Goal: Submit feedback/report problem: Submit feedback/report problem

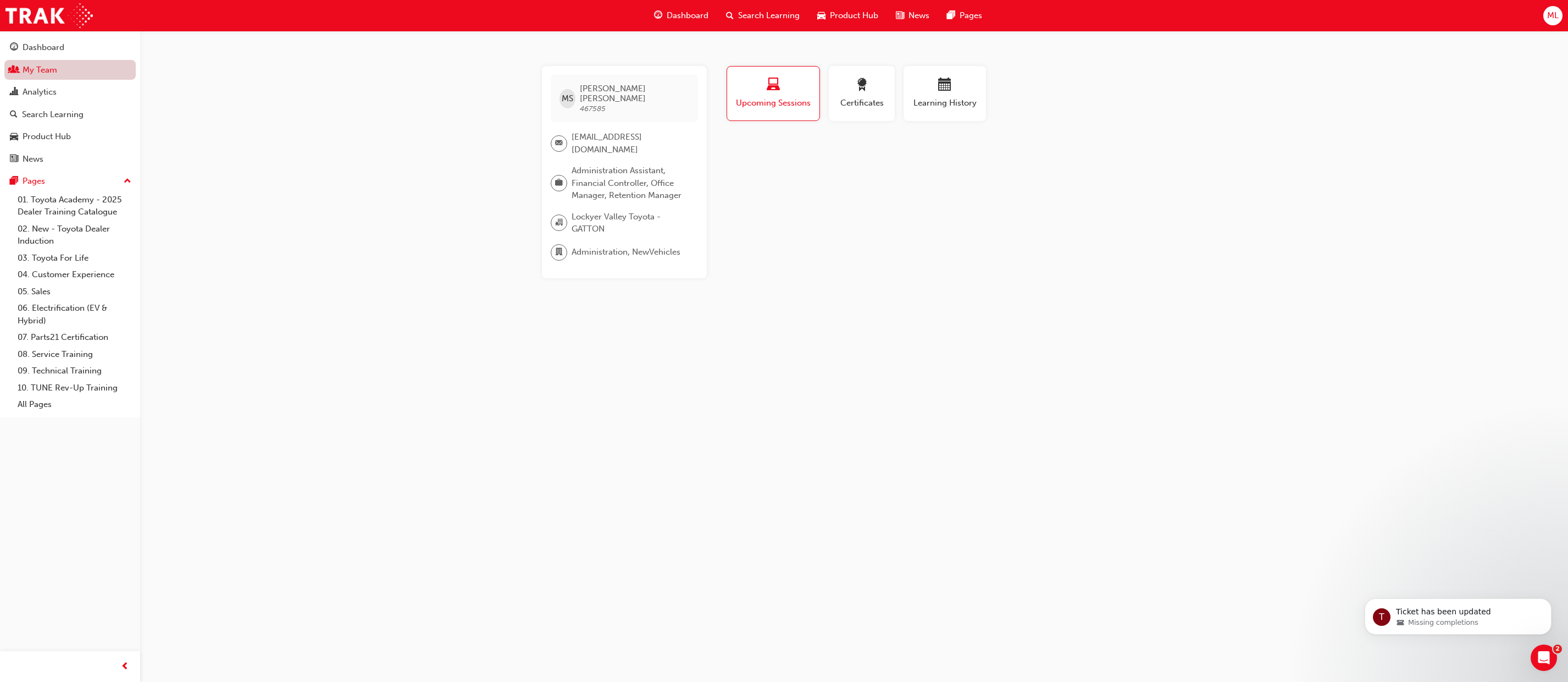
click at [61, 68] on link "My Team" at bounding box center [70, 70] width 131 height 20
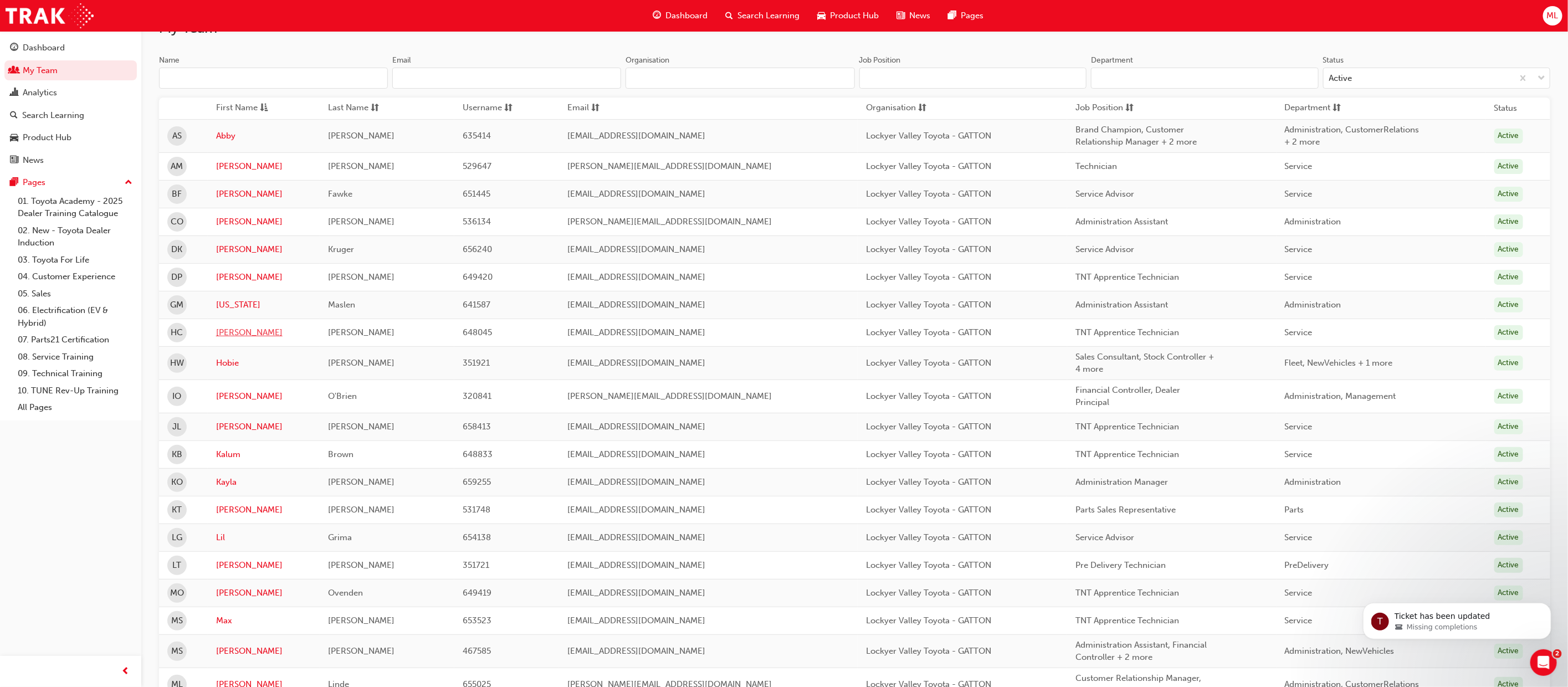
scroll to position [474, 0]
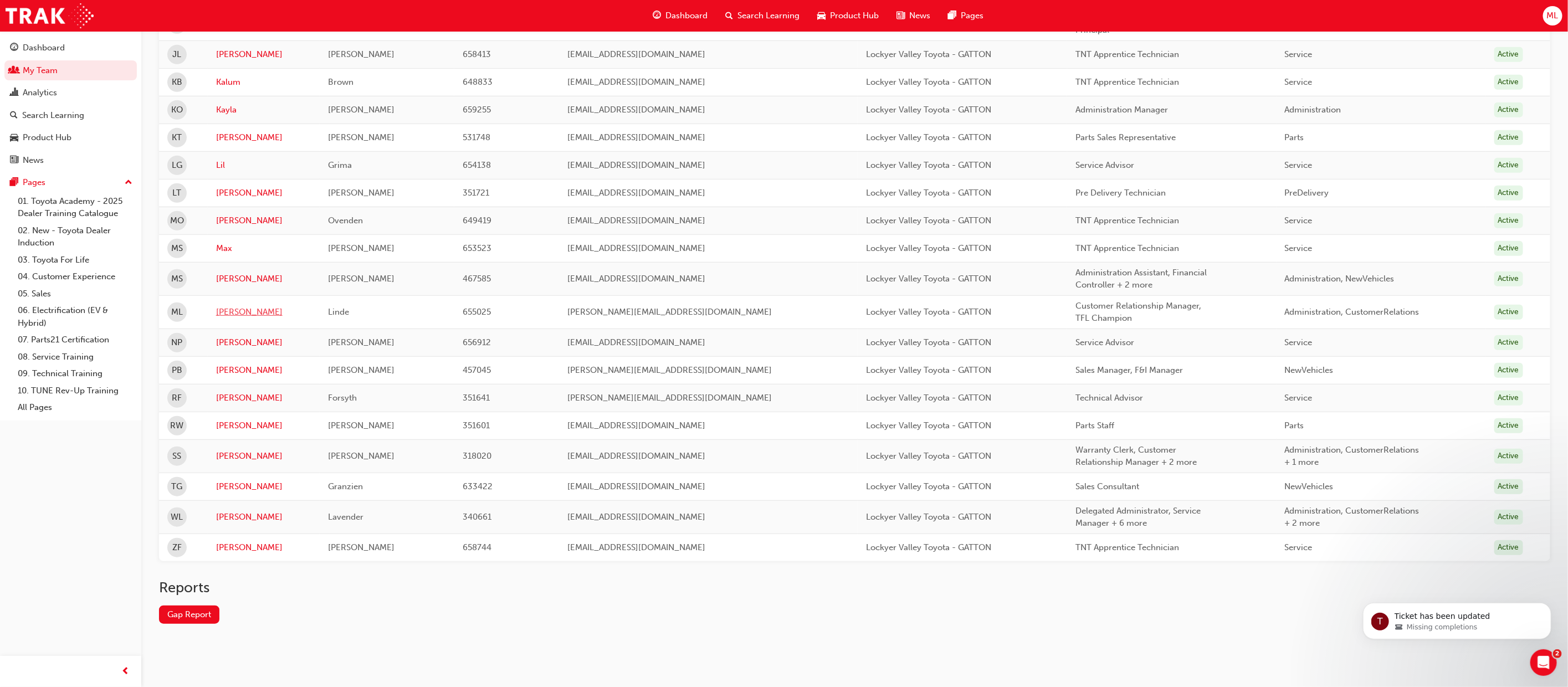
click at [233, 310] on link "[PERSON_NAME]" at bounding box center [263, 311] width 96 height 13
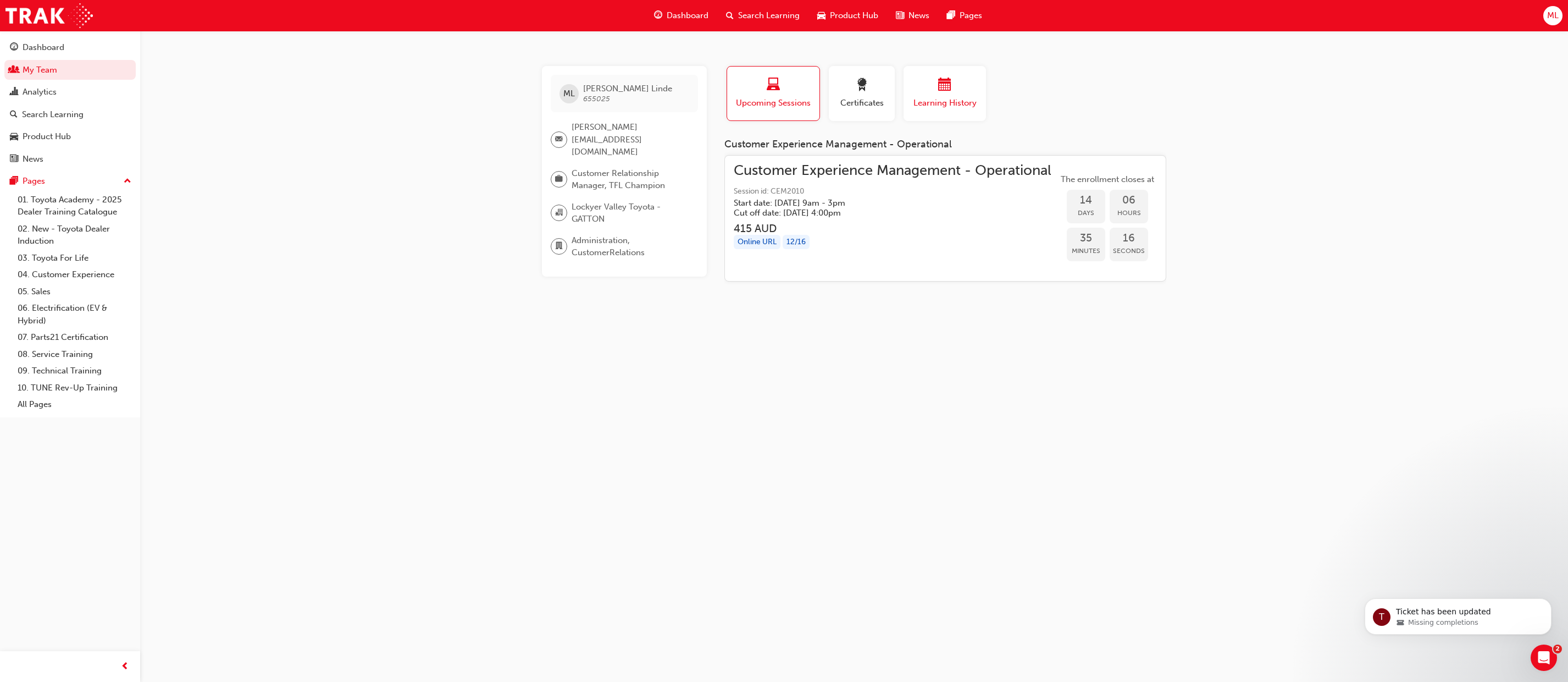
click at [946, 92] on span "calendar-icon" at bounding box center [944, 85] width 13 height 15
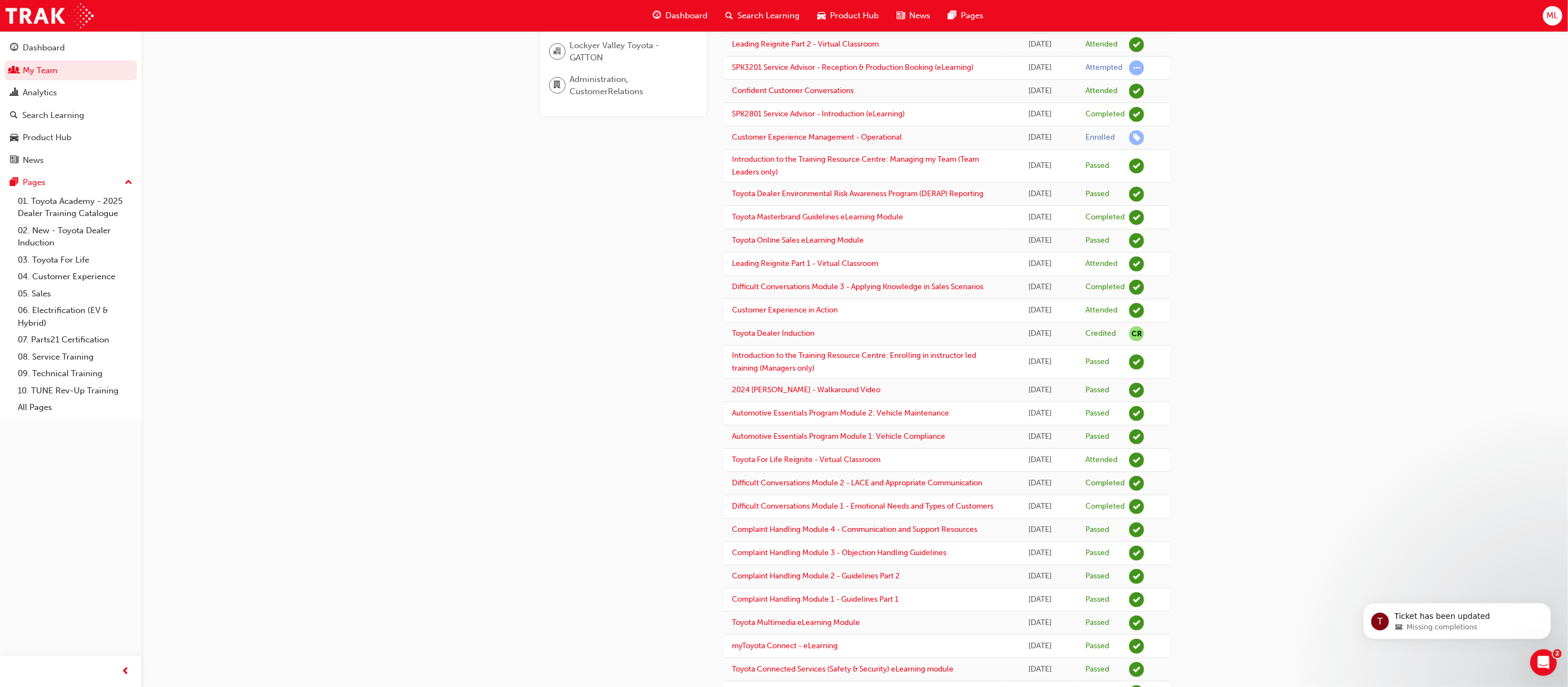
scroll to position [166, 0]
click at [34, 43] on div "Dashboard" at bounding box center [44, 47] width 42 height 13
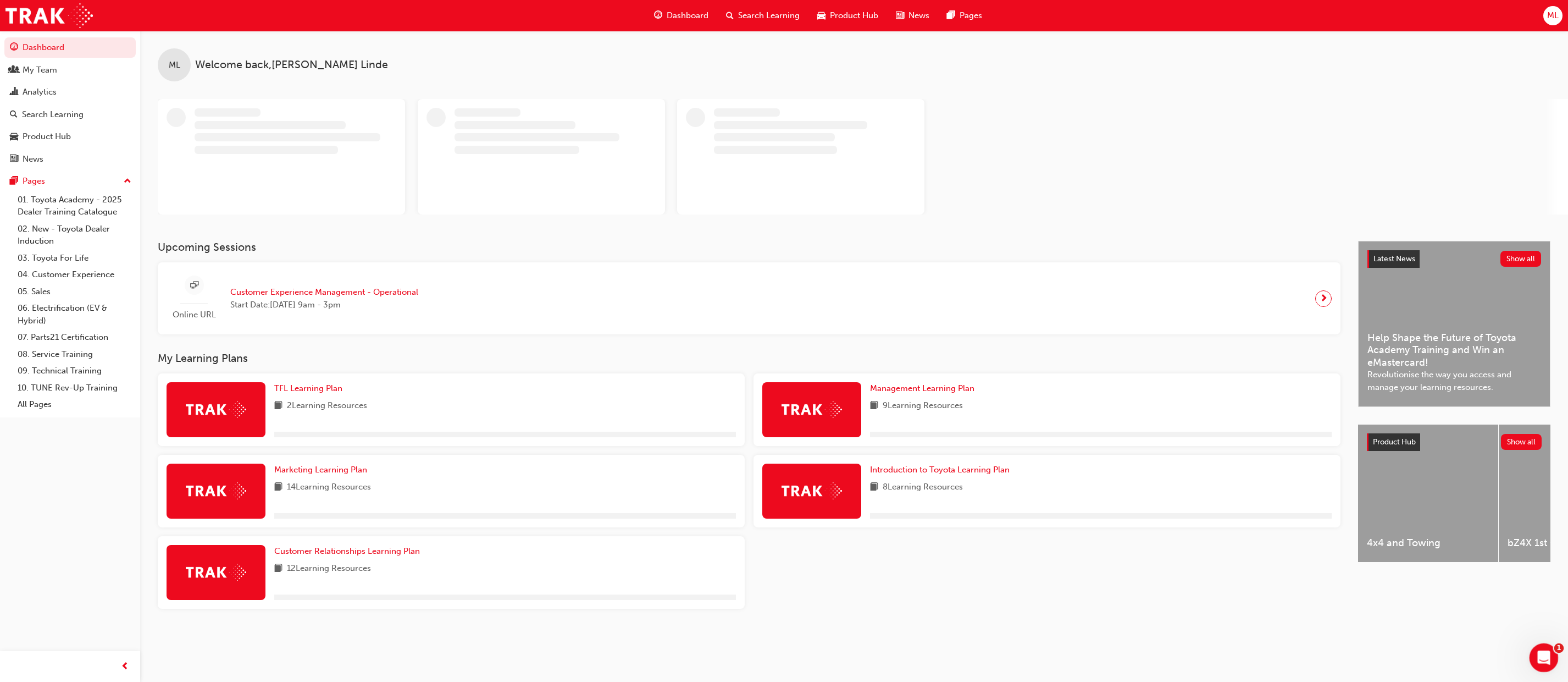
click at [1538, 654] on icon "Open Intercom Messenger" at bounding box center [1542, 656] width 18 height 18
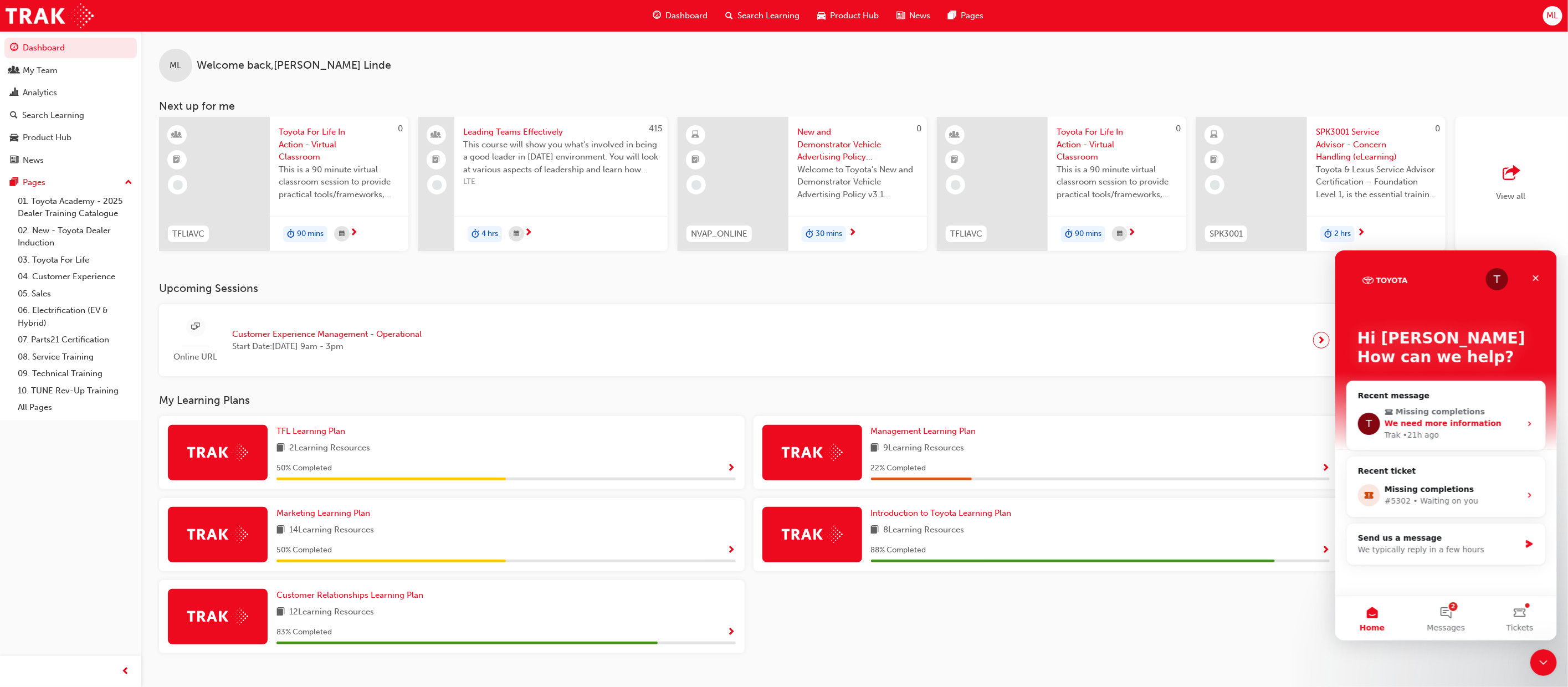
click at [1452, 419] on span "We need more information" at bounding box center [1442, 423] width 117 height 9
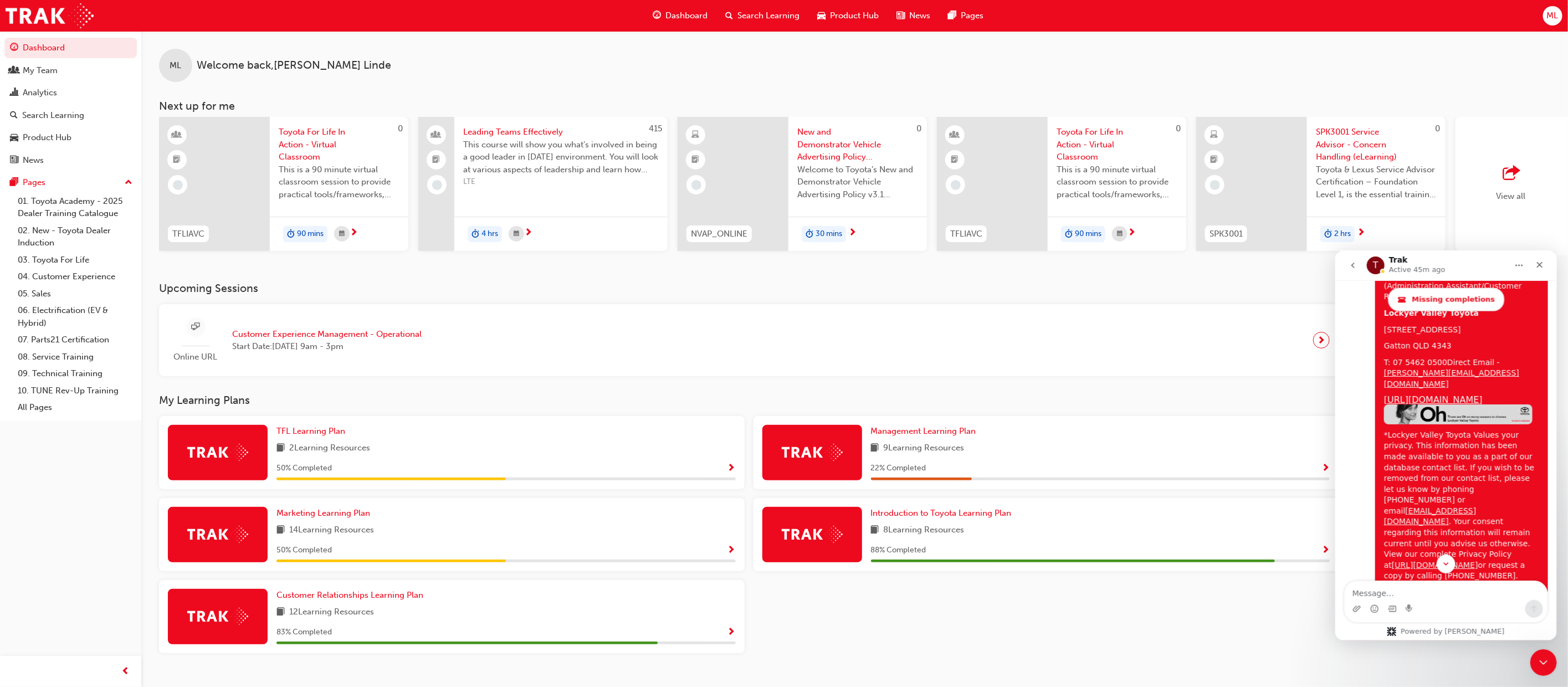
scroll to position [4538, 0]
click at [1365, 587] on textarea "Message…" at bounding box center [1445, 590] width 203 height 18
type textarea "Hi"
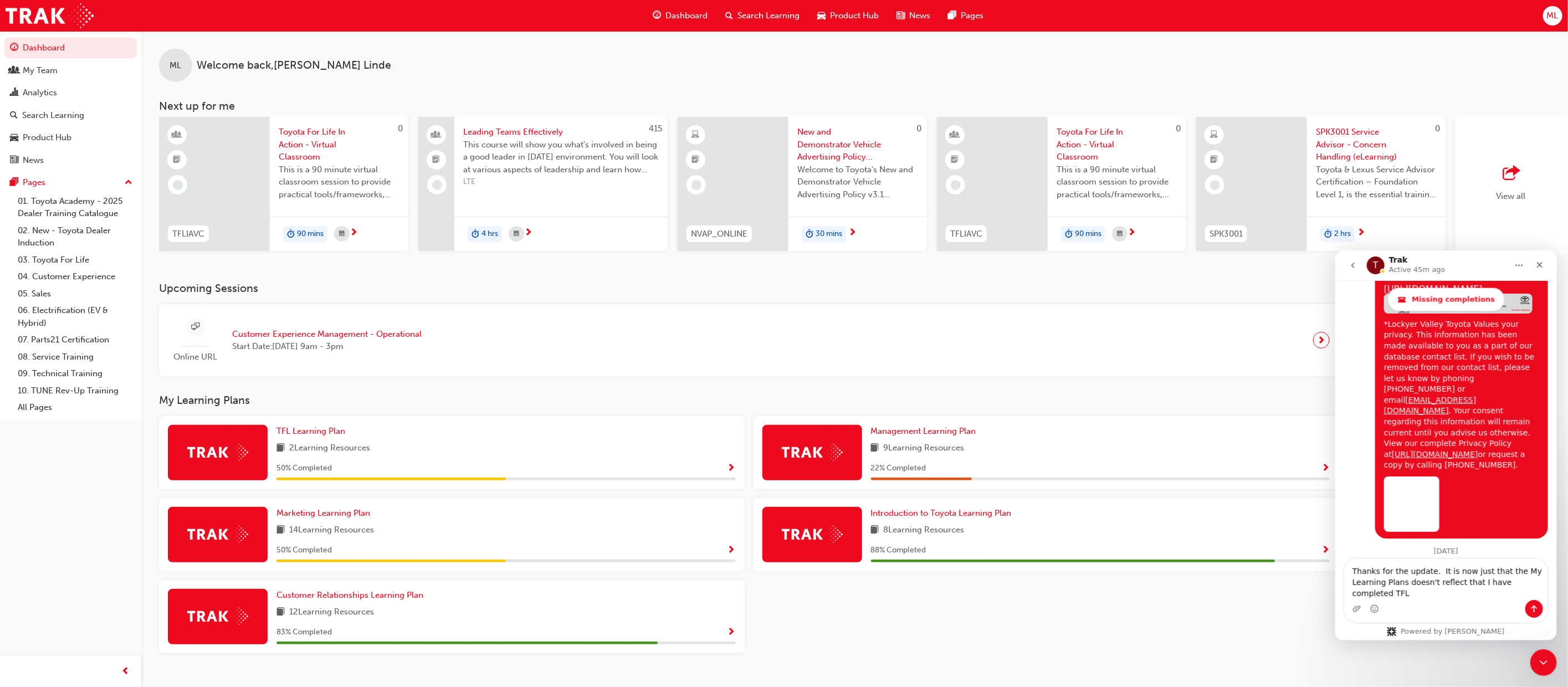
scroll to position [4658, 0]
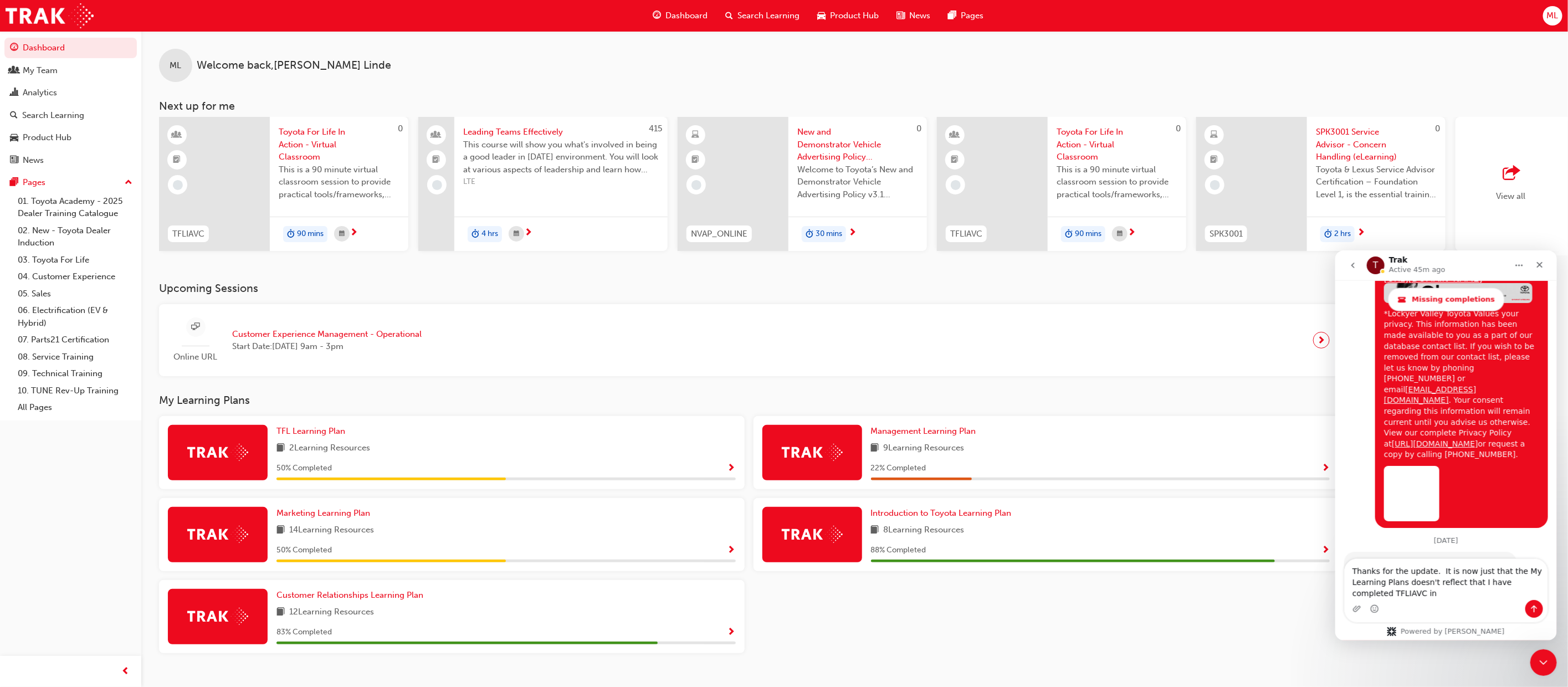
type textarea "Thanks for the update. It is now just that the My Learning Plans doesn't reflec…"
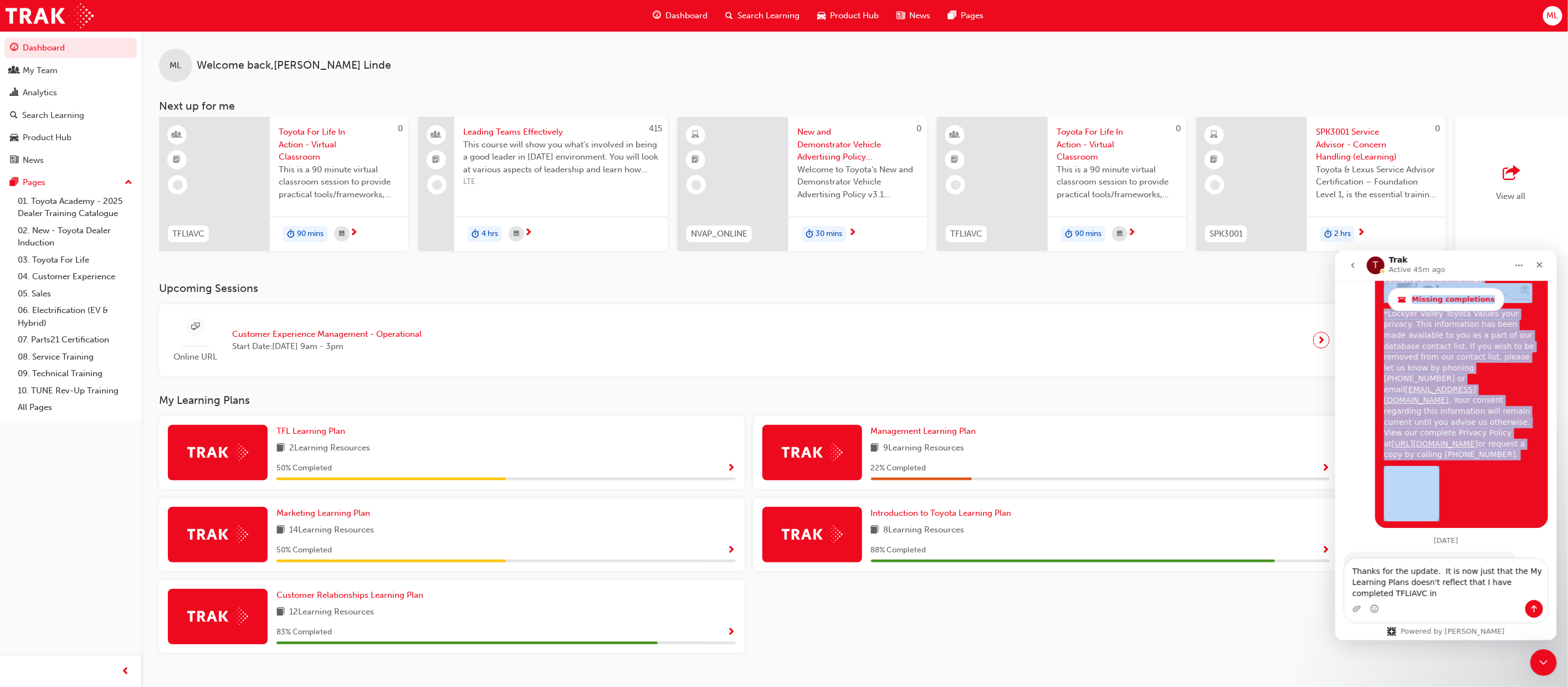
drag, startPoint x: 1441, startPoint y: 254, endPoint x: 1744, endPoint y: 280, distance: 304.1
click at [1557, 280] on html "T Trak Active 45m ago Missing completions Ask us anything, or share your feedba…" at bounding box center [1446, 445] width 221 height 390
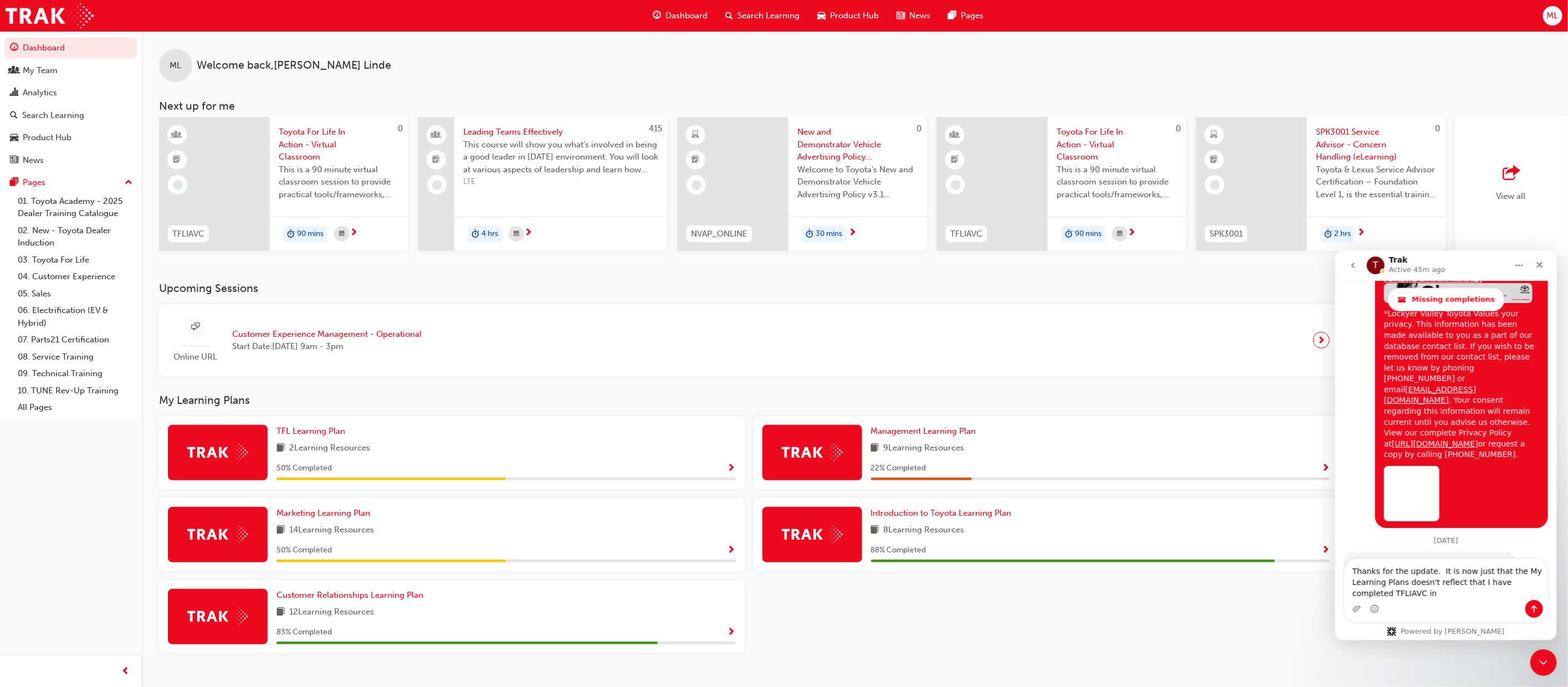
drag, startPoint x: 1349, startPoint y: 313, endPoint x: 1319, endPoint y: 317, distance: 30.3
click at [1335, 317] on html "T Trak Active 45m ago Missing completions Ask us anything, or share your feedba…" at bounding box center [1446, 445] width 221 height 390
click at [1409, 596] on textarea "Thanks for the update. It is now just that the My Learning Plans doesn't reflec…" at bounding box center [1445, 578] width 203 height 41
click at [731, 471] on span "Show Progress" at bounding box center [731, 468] width 8 height 10
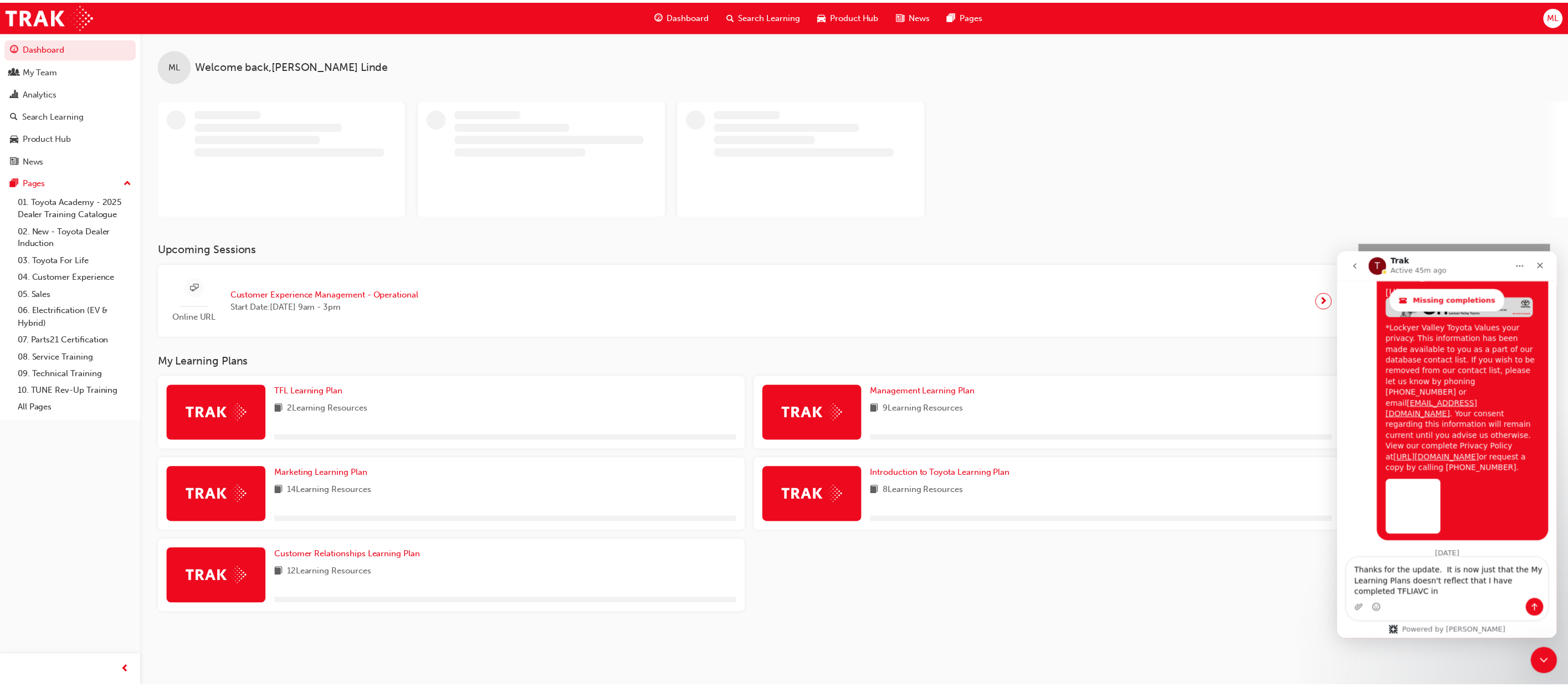
scroll to position [4658, 0]
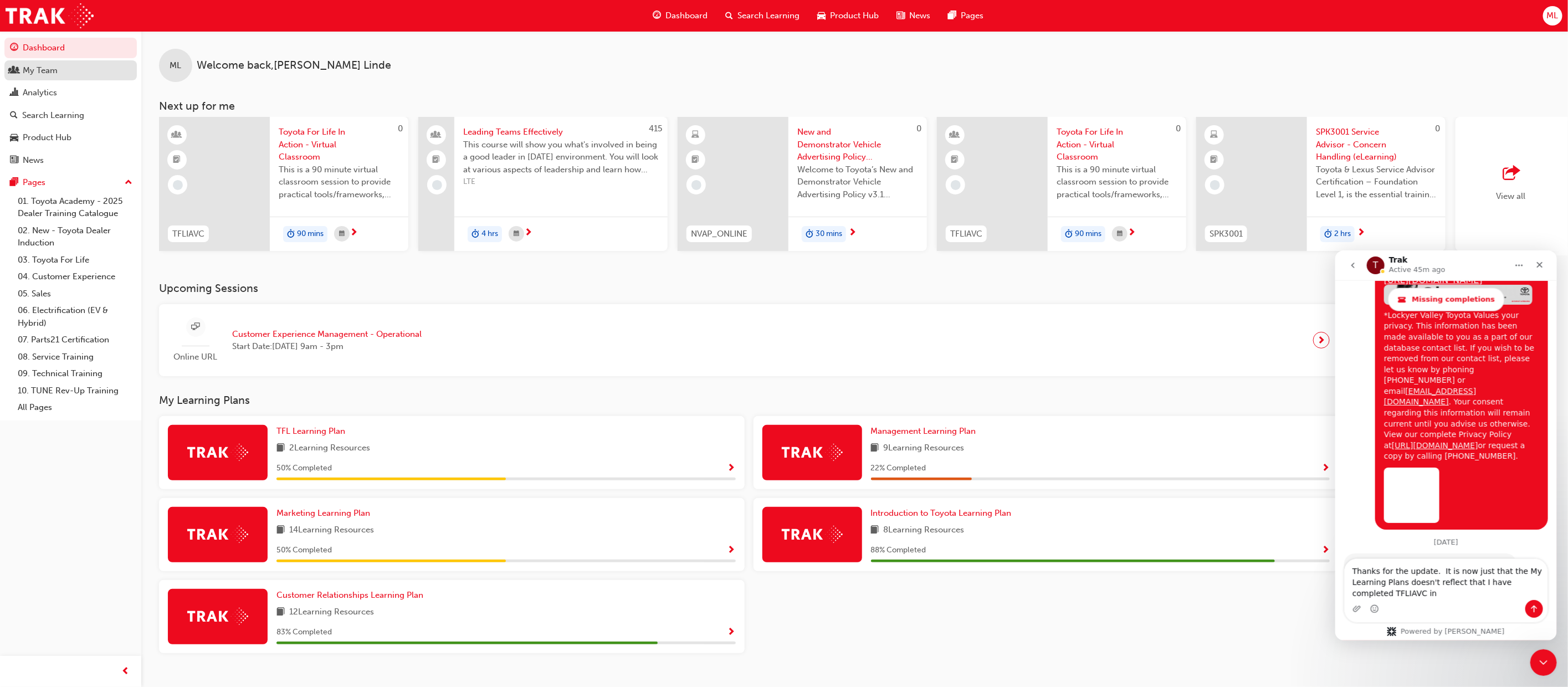
click at [52, 68] on div "My Team" at bounding box center [40, 70] width 35 height 13
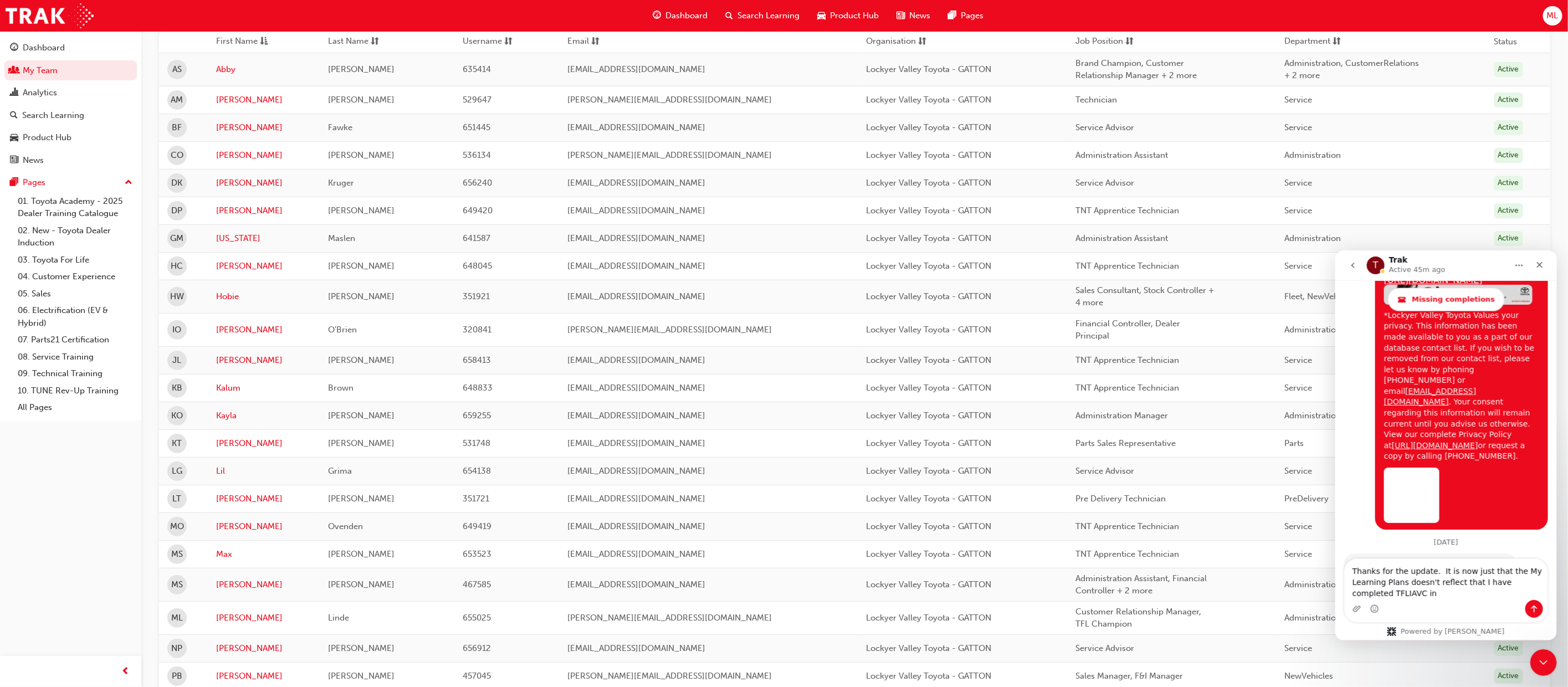
scroll to position [166, 0]
click at [241, 617] on link "[PERSON_NAME]" at bounding box center [263, 612] width 96 height 13
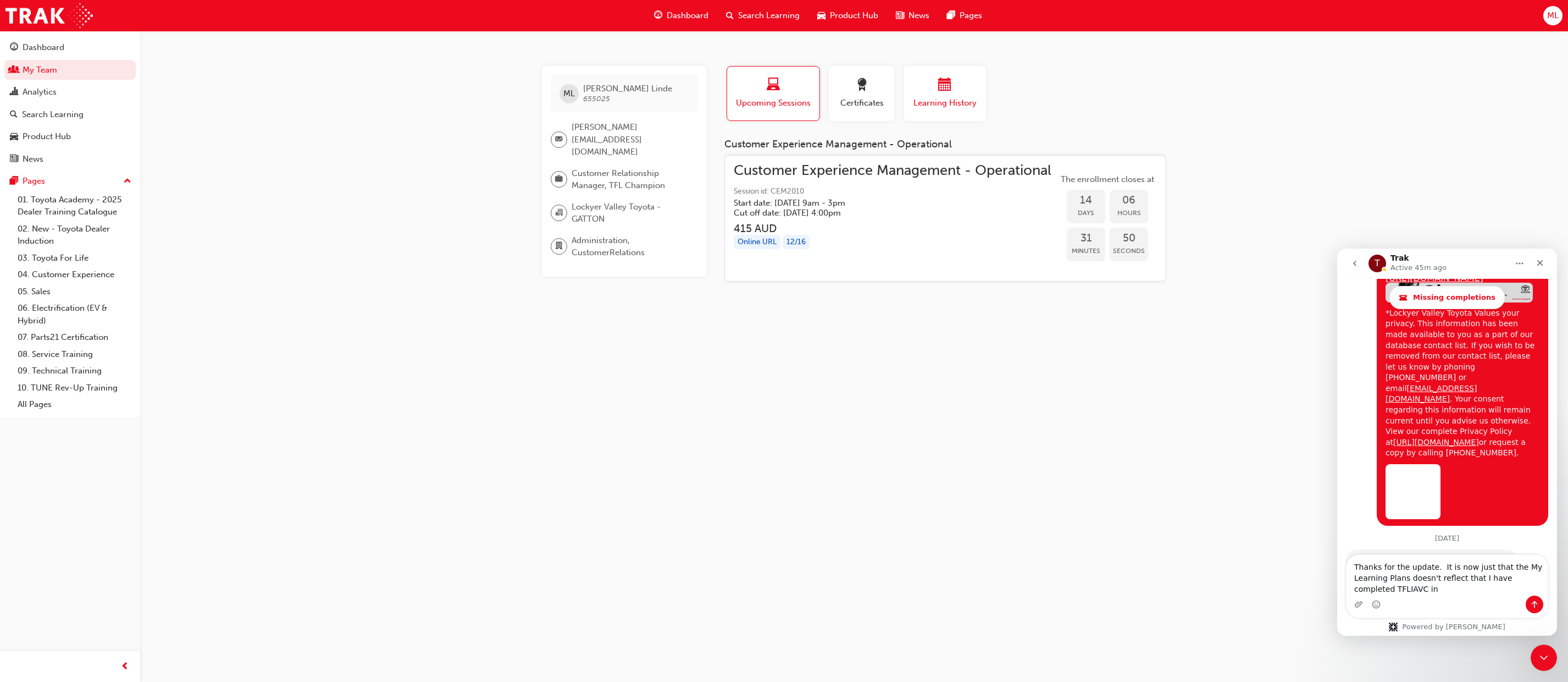
click at [957, 97] on span "Learning History" at bounding box center [945, 103] width 66 height 13
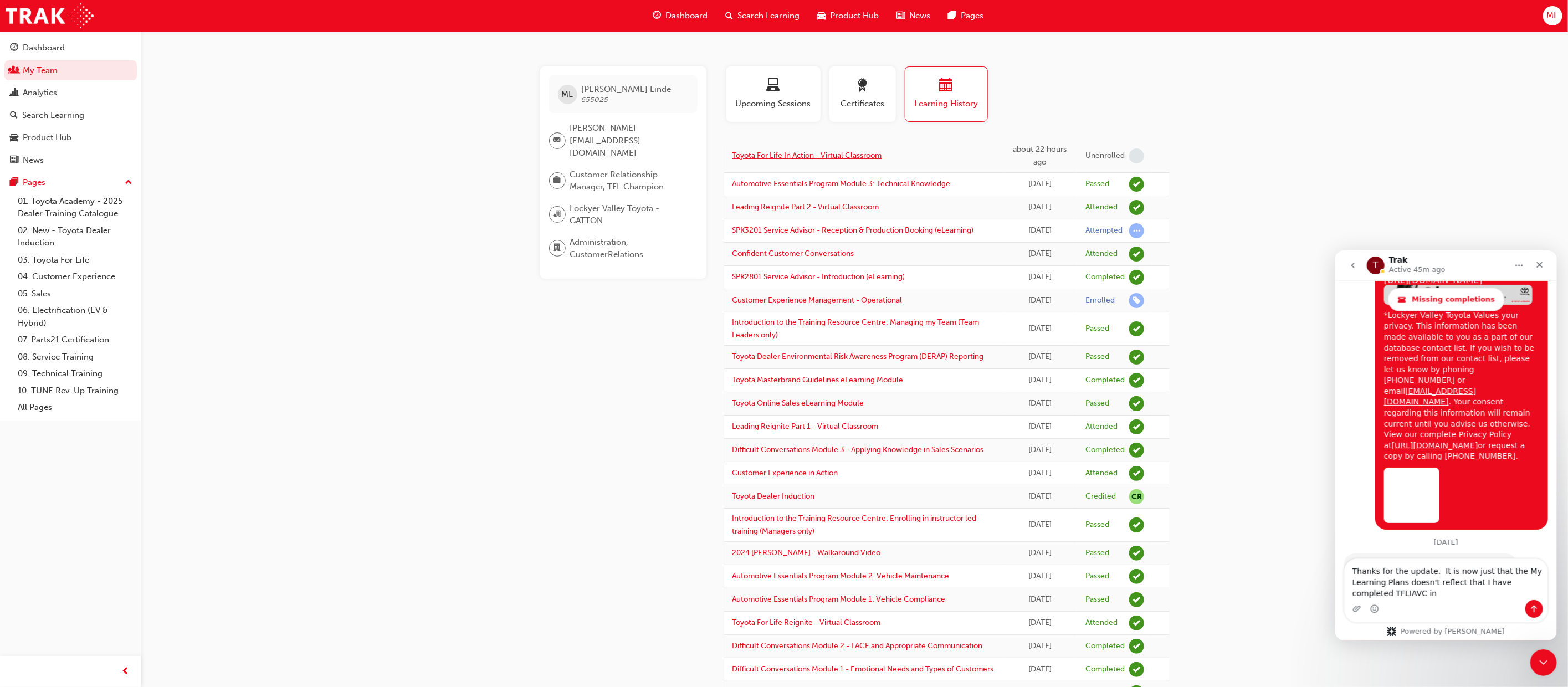
click at [825, 154] on link "Toyota For Life In Action - Virtual Classroom" at bounding box center [807, 155] width 149 height 10
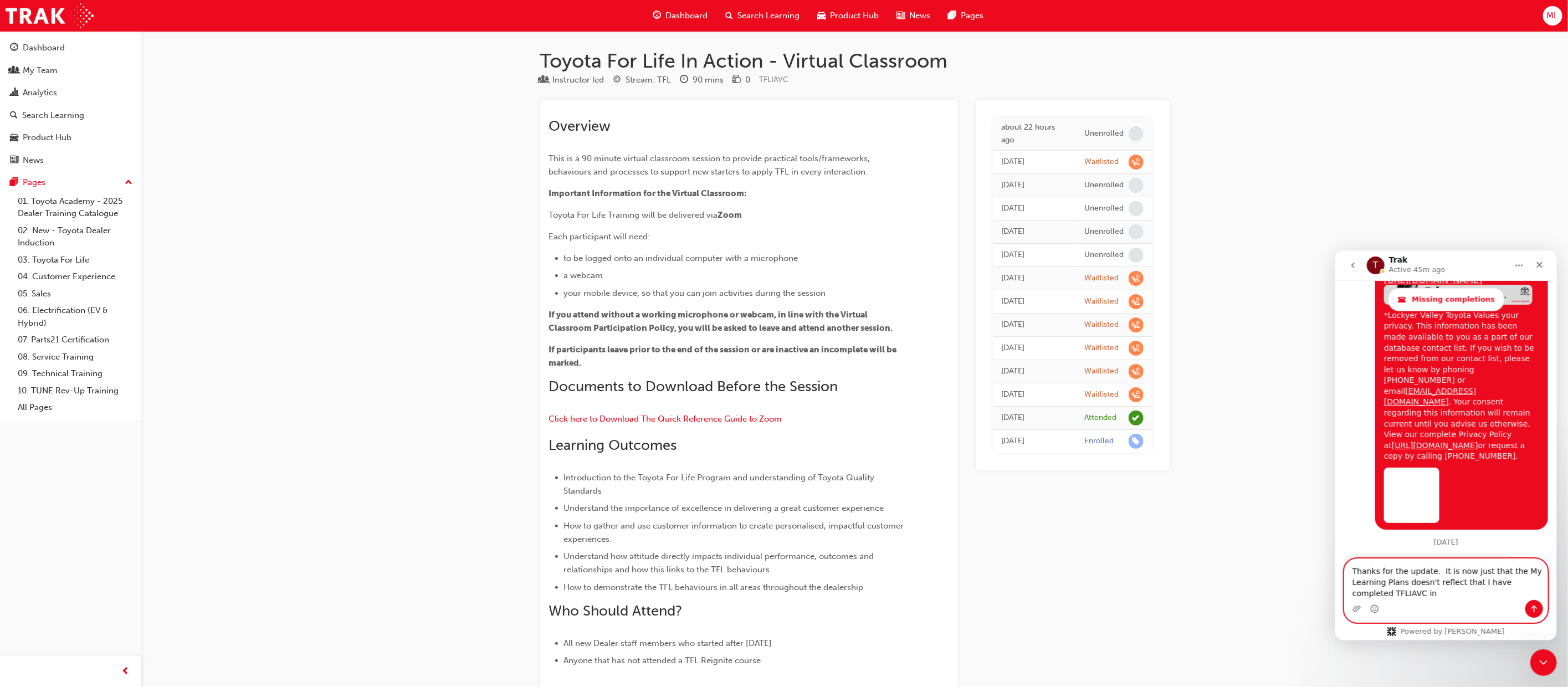
click at [1410, 591] on textarea "Thanks for the update. It is now just that the My Learning Plans doesn't reflec…" at bounding box center [1445, 578] width 203 height 41
drag, startPoint x: 1379, startPoint y: 590, endPoint x: 1399, endPoint y: 587, distance: 20.2
click at [1384, 590] on textarea "Thanks for the update. It is now just that the My Learning Plans doesn't reflec…" at bounding box center [1445, 578] width 203 height 41
click at [25, 47] on div "Dashboard" at bounding box center [44, 47] width 42 height 13
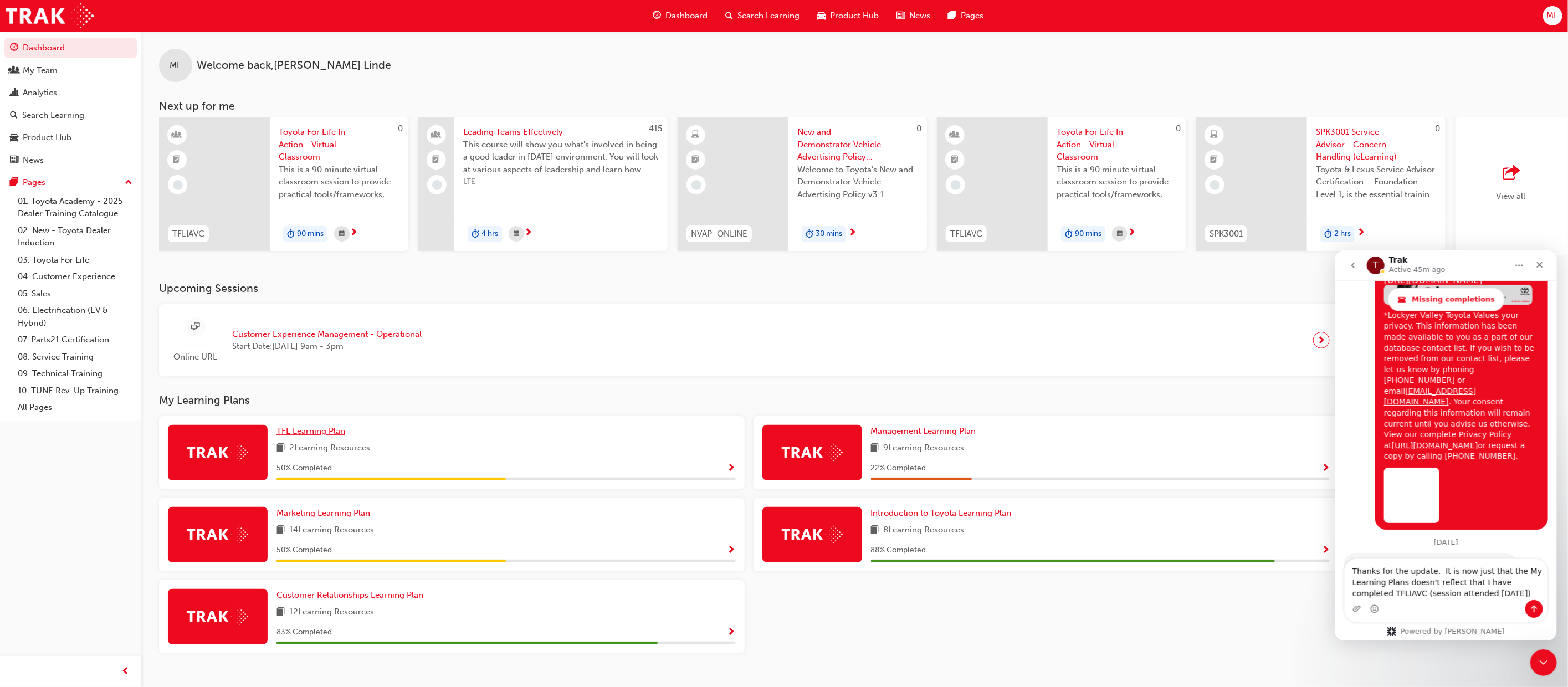
click at [286, 434] on span "TFL Learning Plan" at bounding box center [311, 430] width 68 height 10
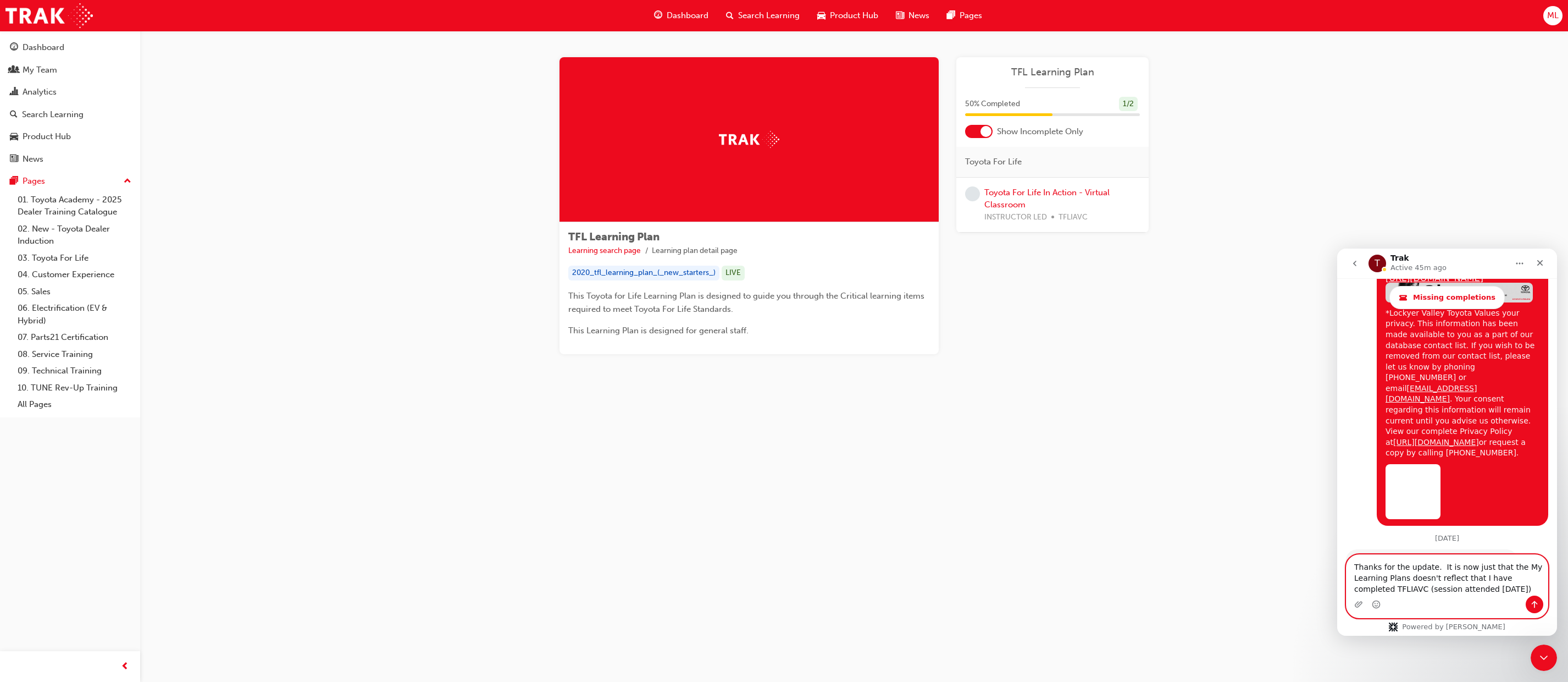
drag, startPoint x: 1494, startPoint y: 587, endPoint x: 1501, endPoint y: 585, distance: 7.3
click at [1494, 587] on textarea "Thanks for the update. It is now just that the My Learning Plans doesn't reflec…" at bounding box center [1446, 575] width 201 height 41
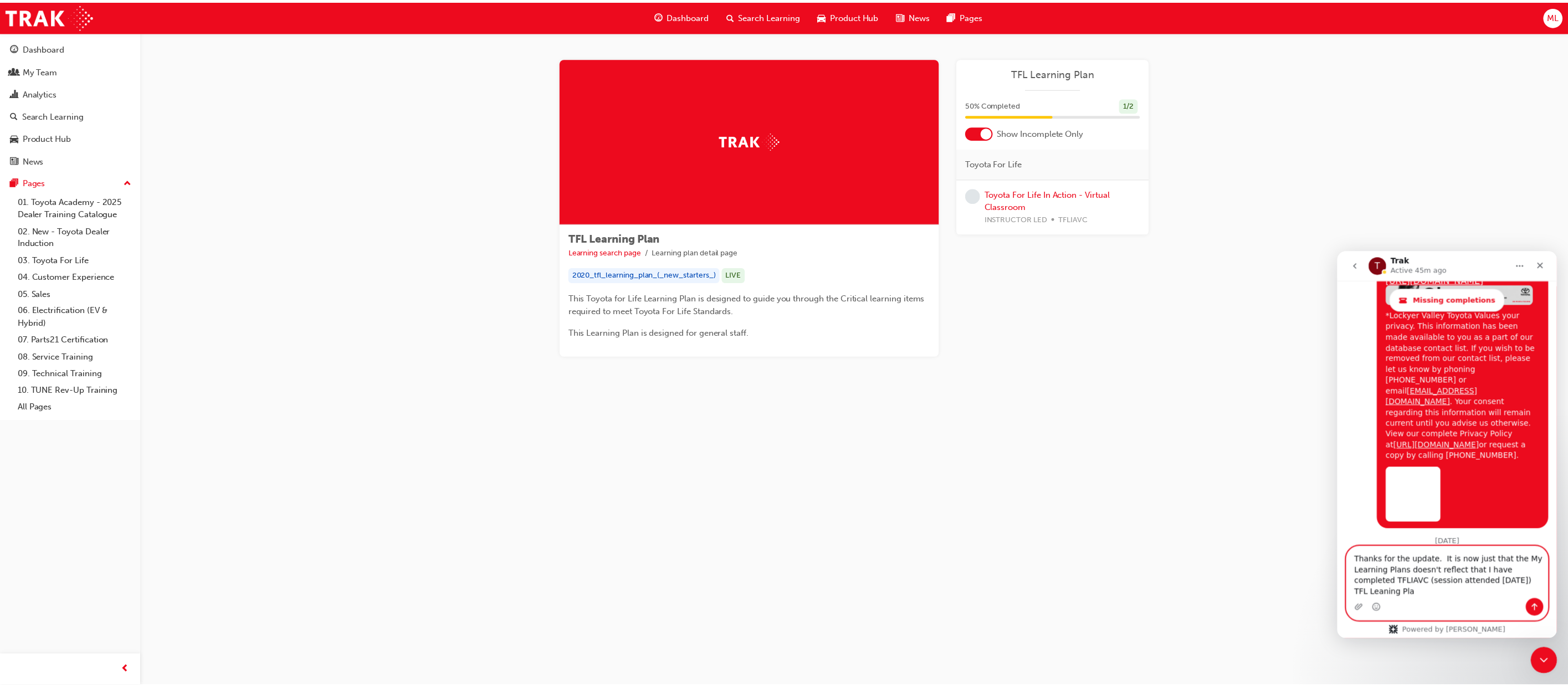
scroll to position [4669, 0]
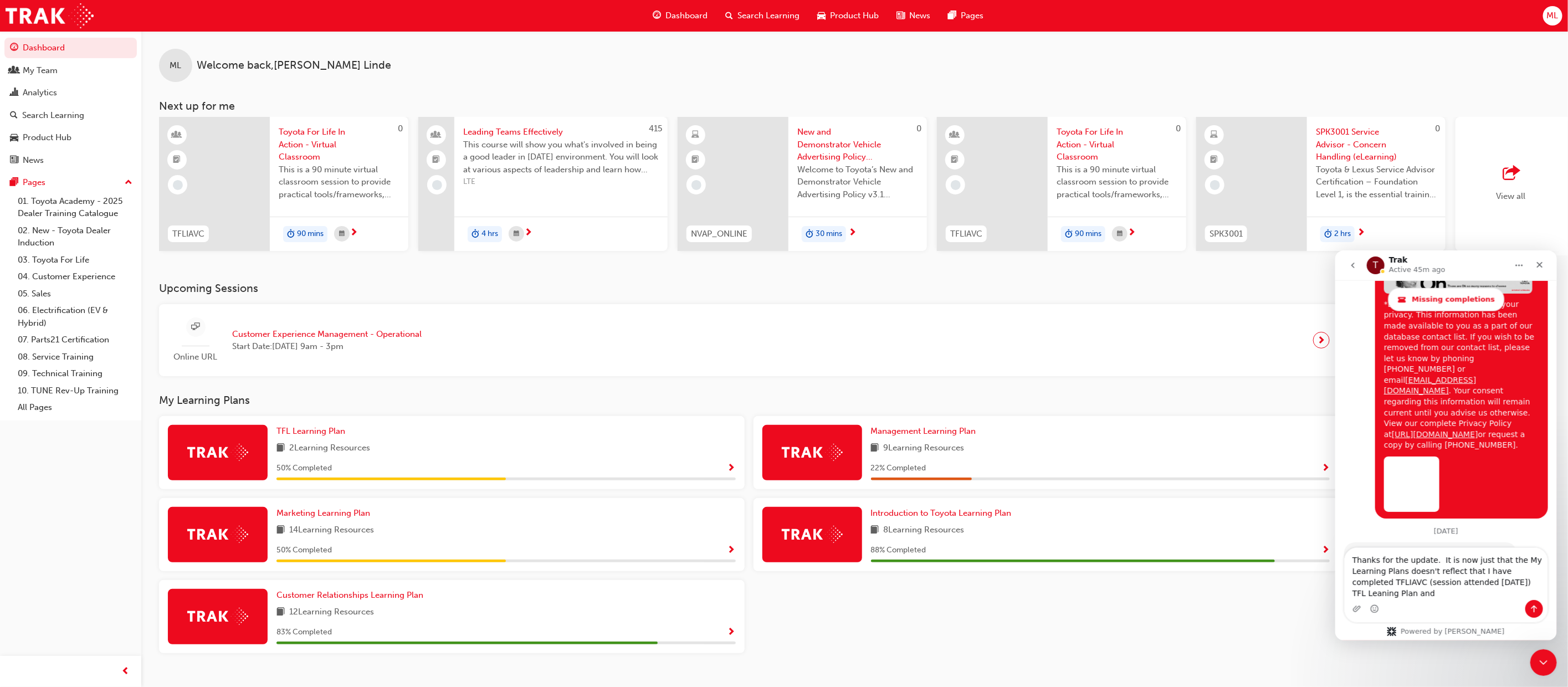
click at [843, 539] on div at bounding box center [813, 534] width 100 height 55
click at [1327, 550] on span "Show Progress" at bounding box center [1325, 550] width 8 height 10
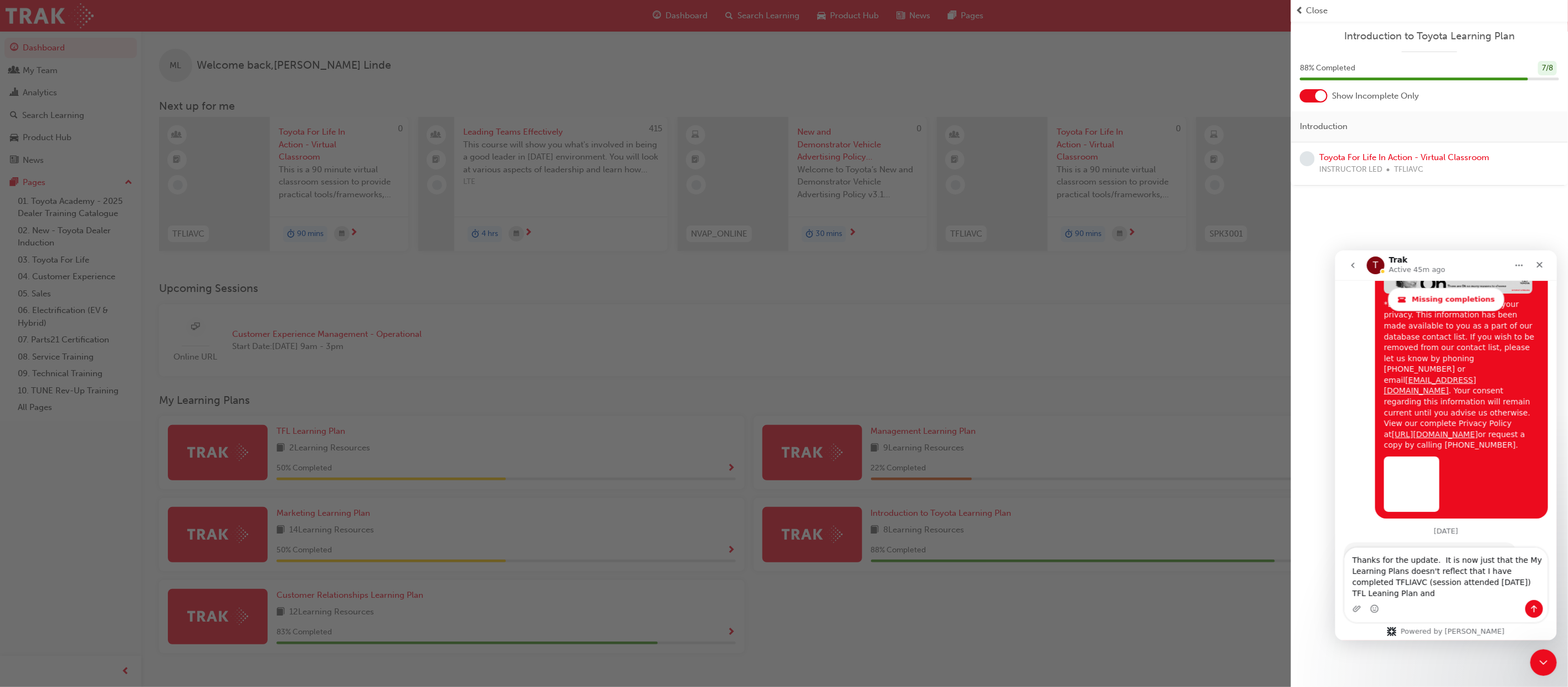
click at [31, 44] on div "button" at bounding box center [645, 343] width 1291 height 687
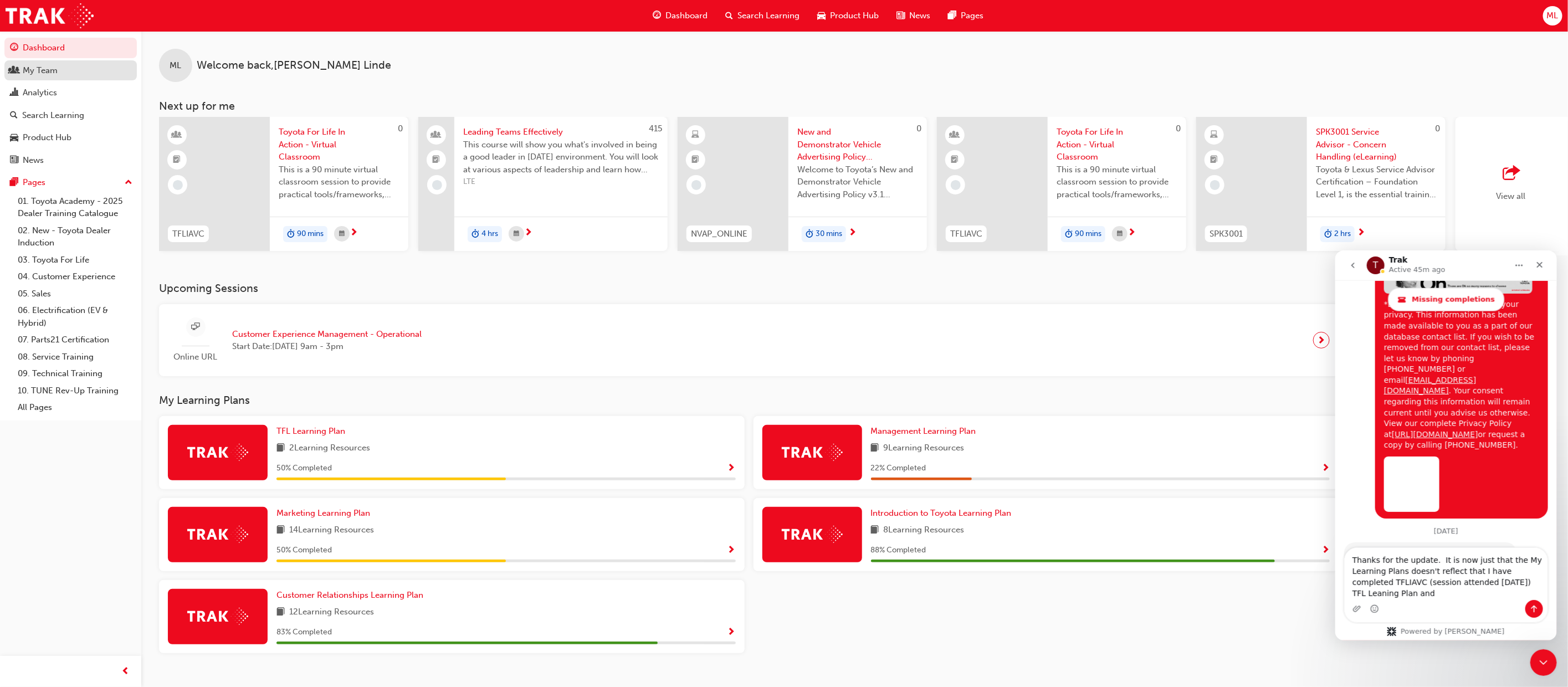
click at [32, 68] on div "My Team" at bounding box center [40, 70] width 35 height 13
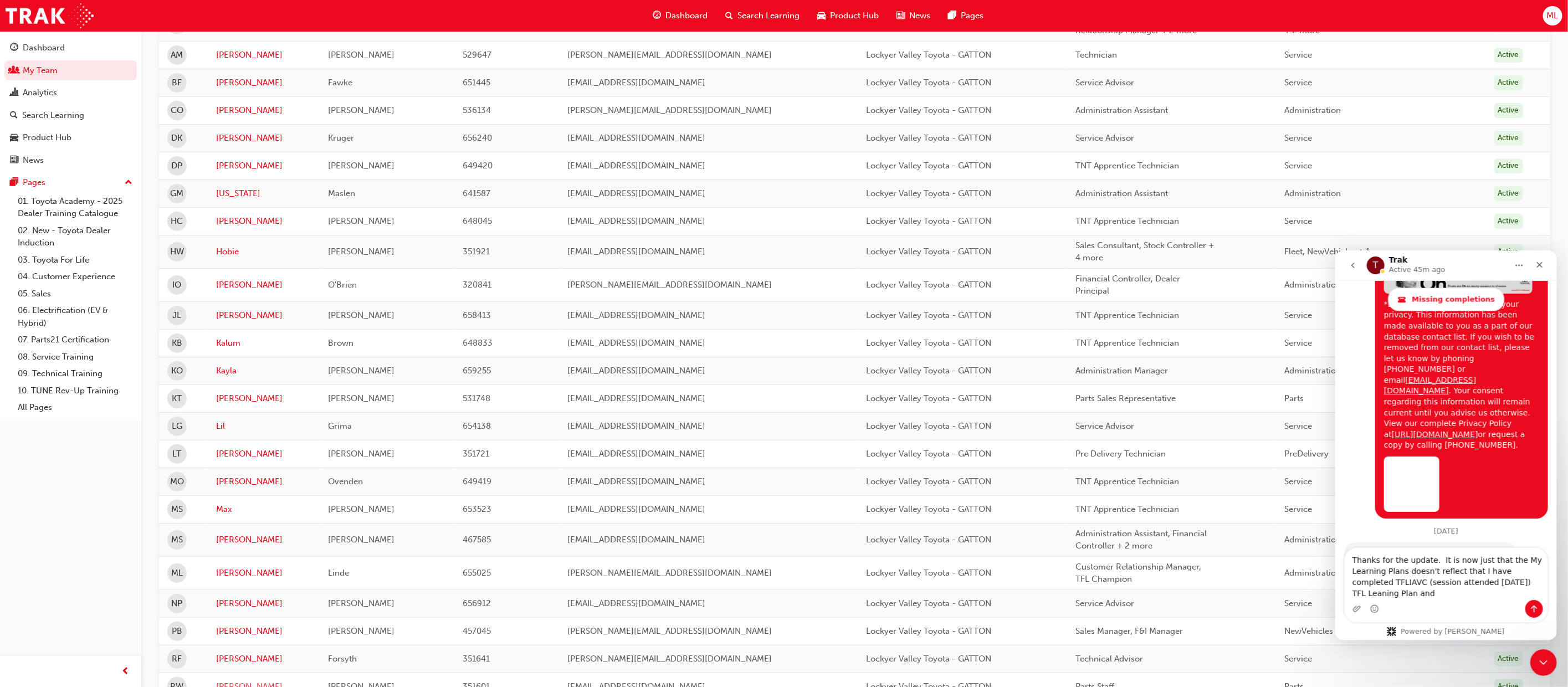
scroll to position [249, 0]
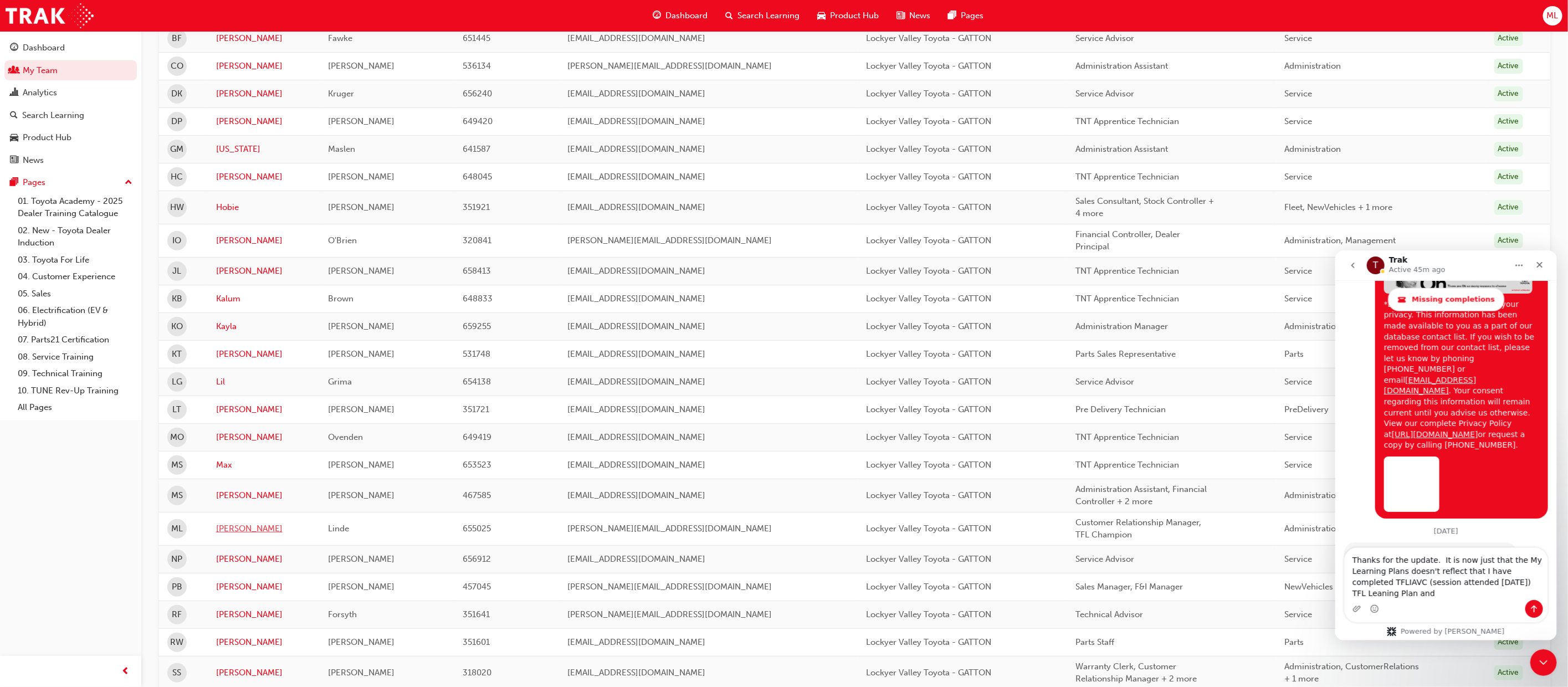
click at [234, 533] on link "[PERSON_NAME]" at bounding box center [263, 528] width 96 height 13
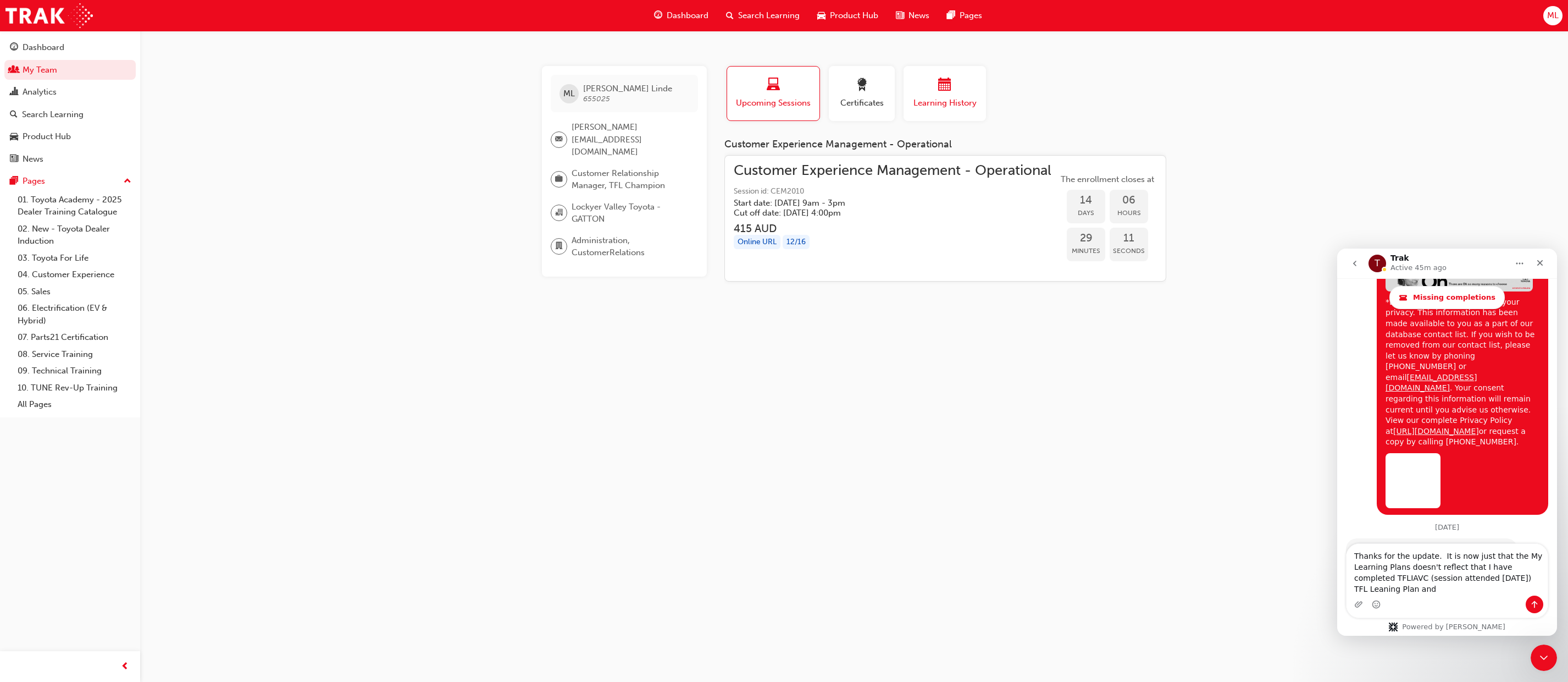
click at [943, 95] on div "Learning History" at bounding box center [945, 94] width 66 height 31
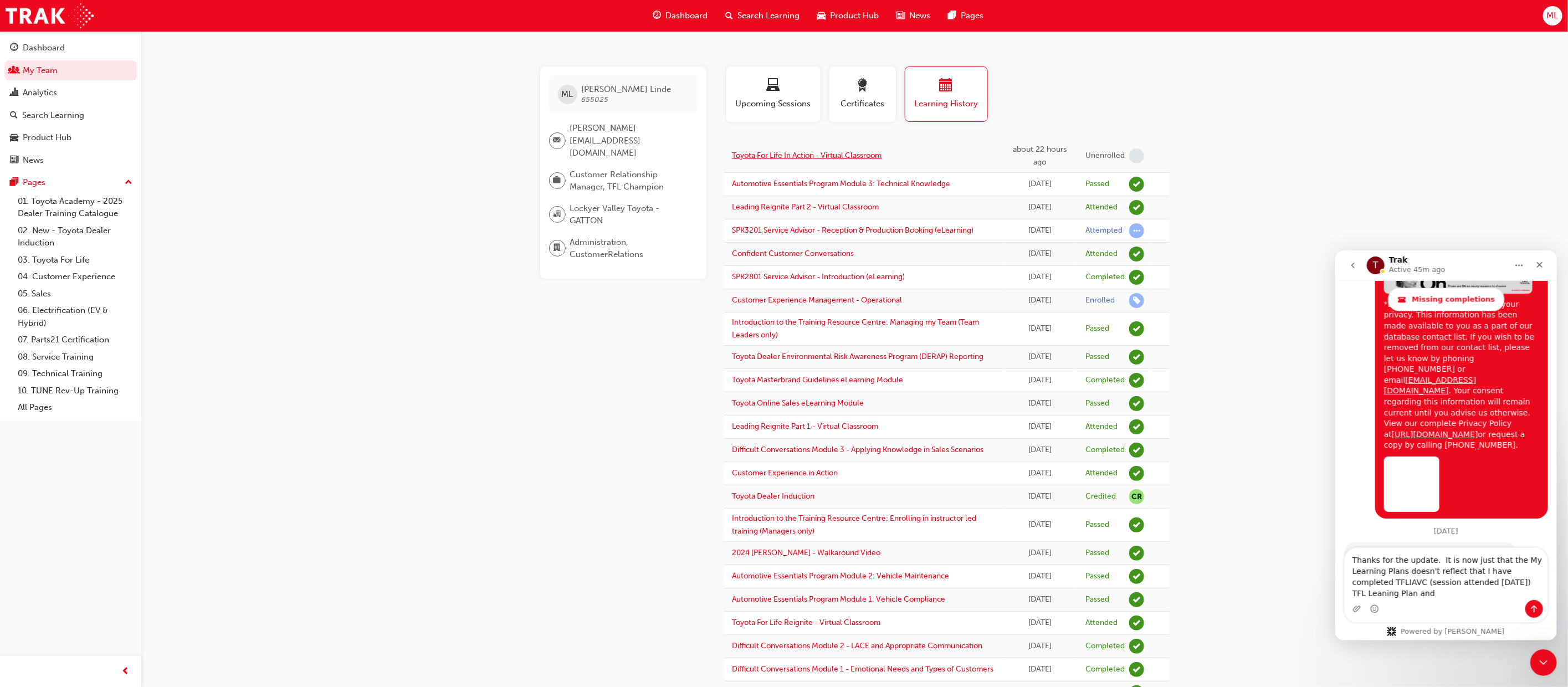
click at [854, 154] on link "Toyota For Life In Action - Virtual Classroom" at bounding box center [807, 155] width 149 height 10
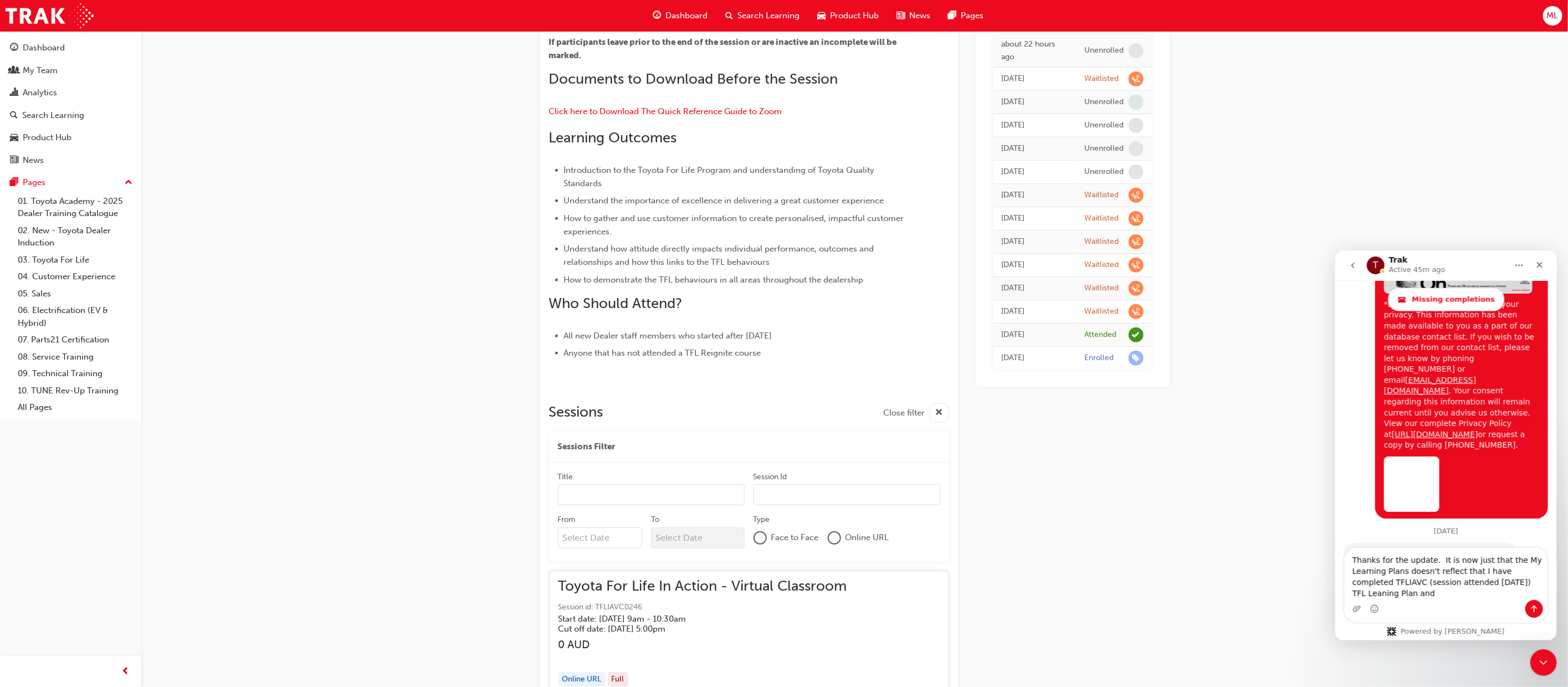
scroll to position [297, 0]
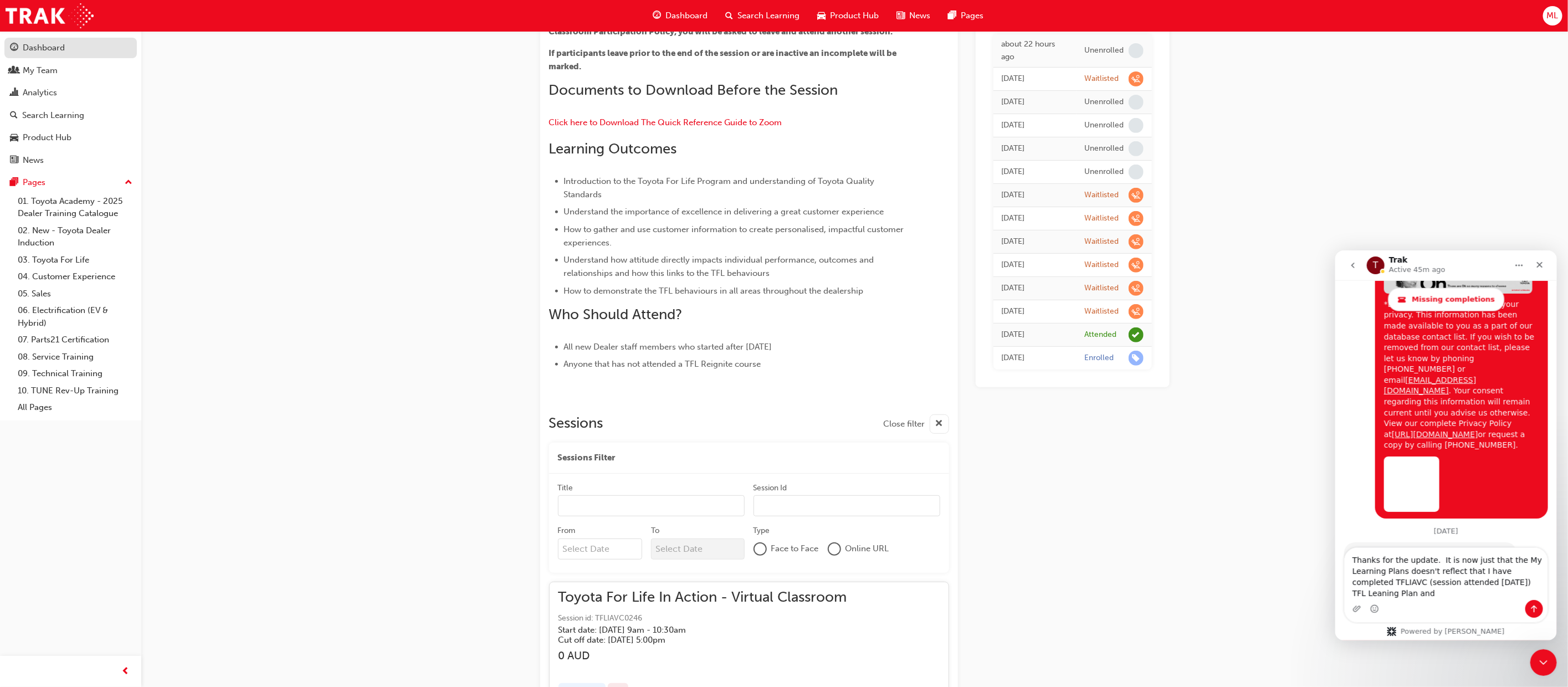
click at [43, 45] on div "Dashboard" at bounding box center [44, 47] width 42 height 13
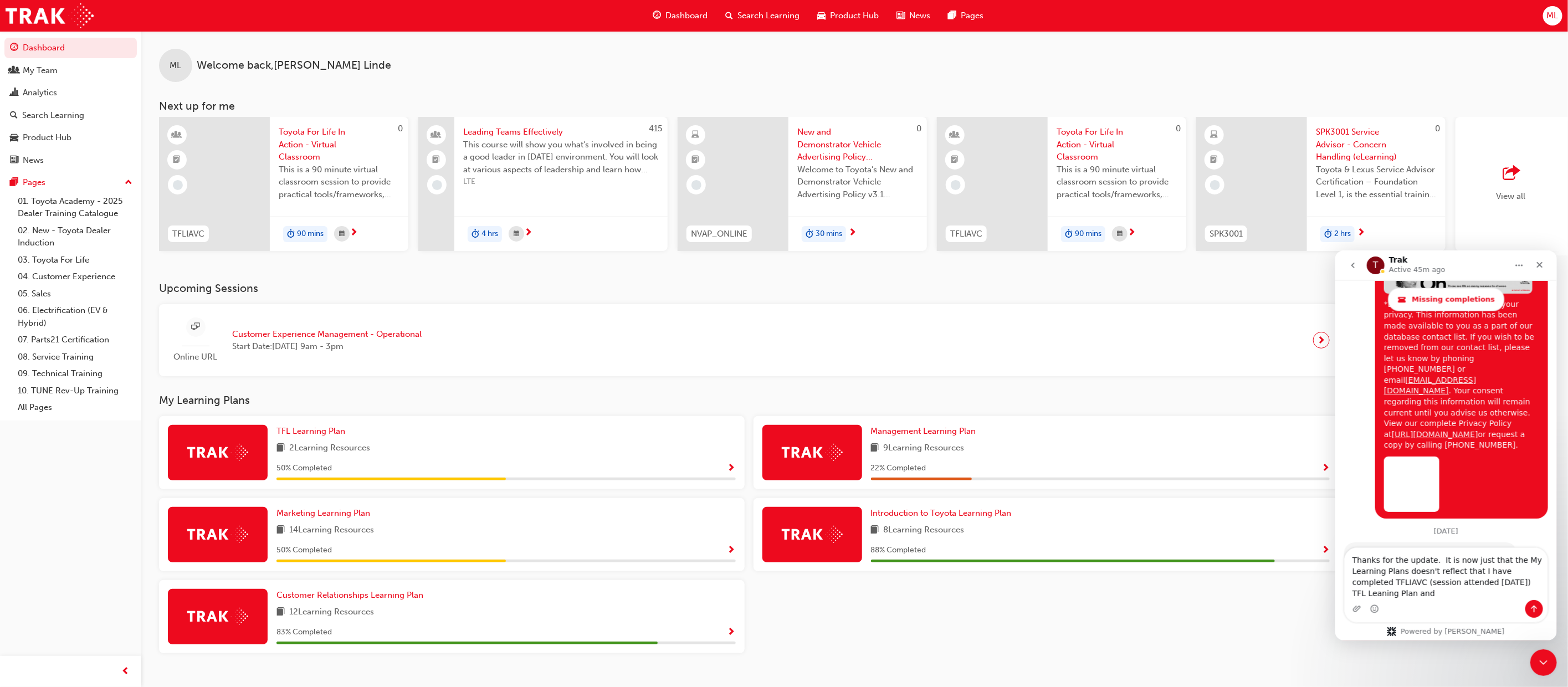
click at [732, 470] on span "Show Progress" at bounding box center [731, 468] width 8 height 10
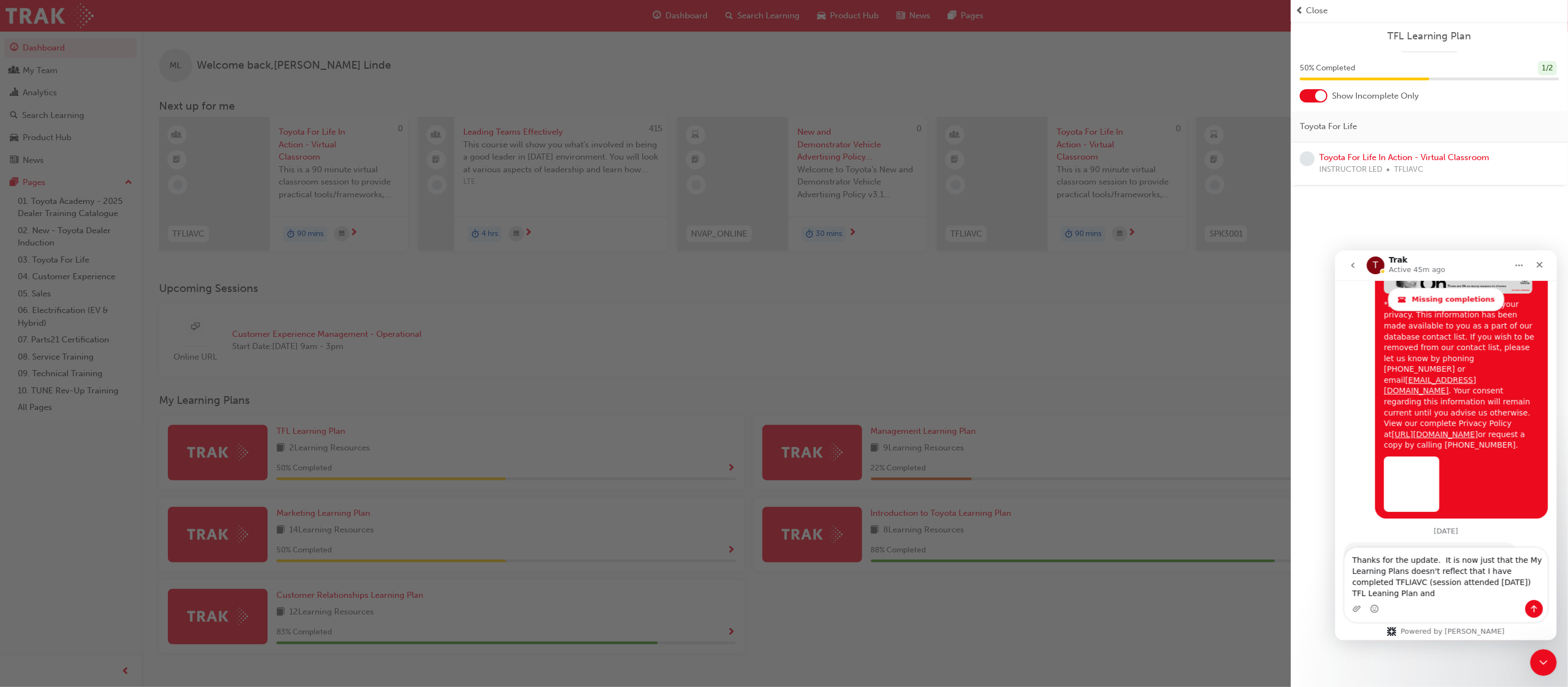
click at [837, 525] on div "button" at bounding box center [645, 343] width 1291 height 687
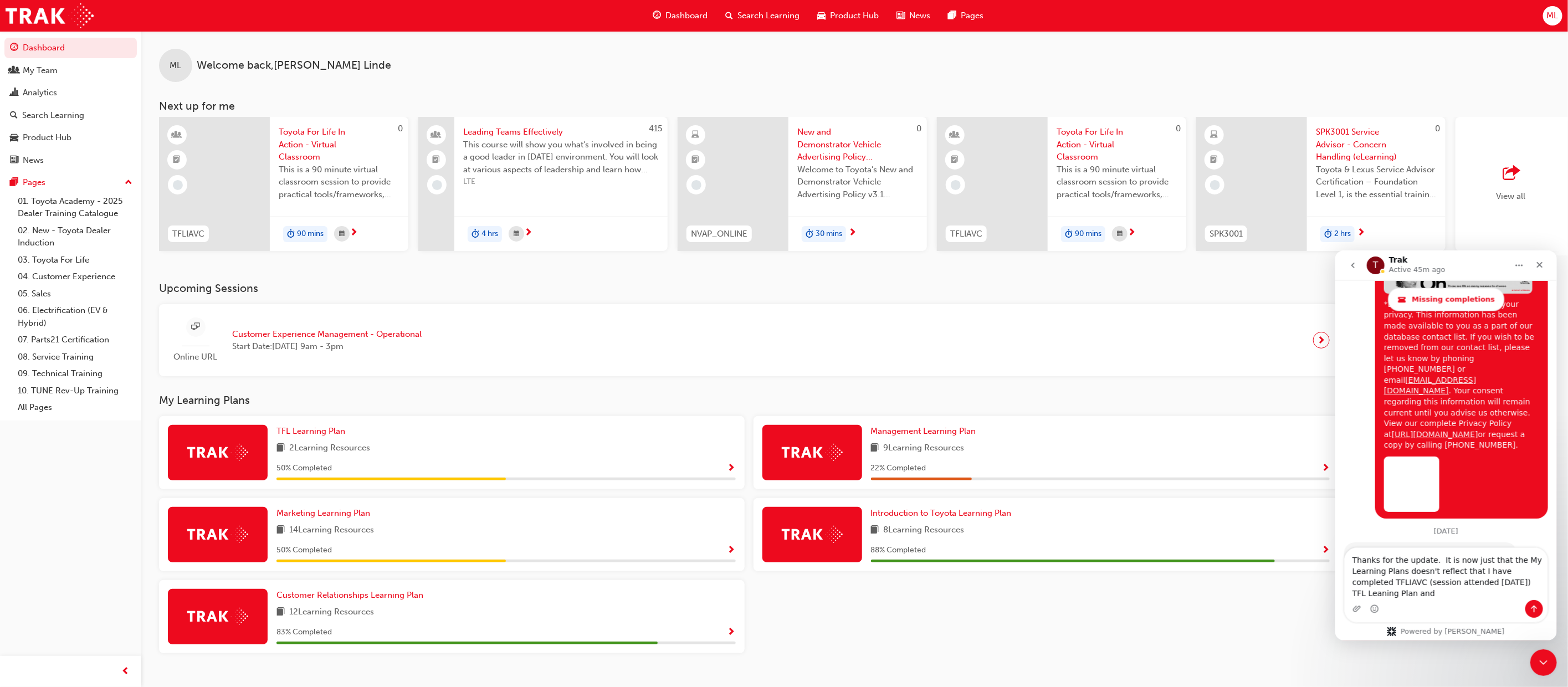
click at [1327, 552] on span "Show Progress" at bounding box center [1325, 550] width 8 height 10
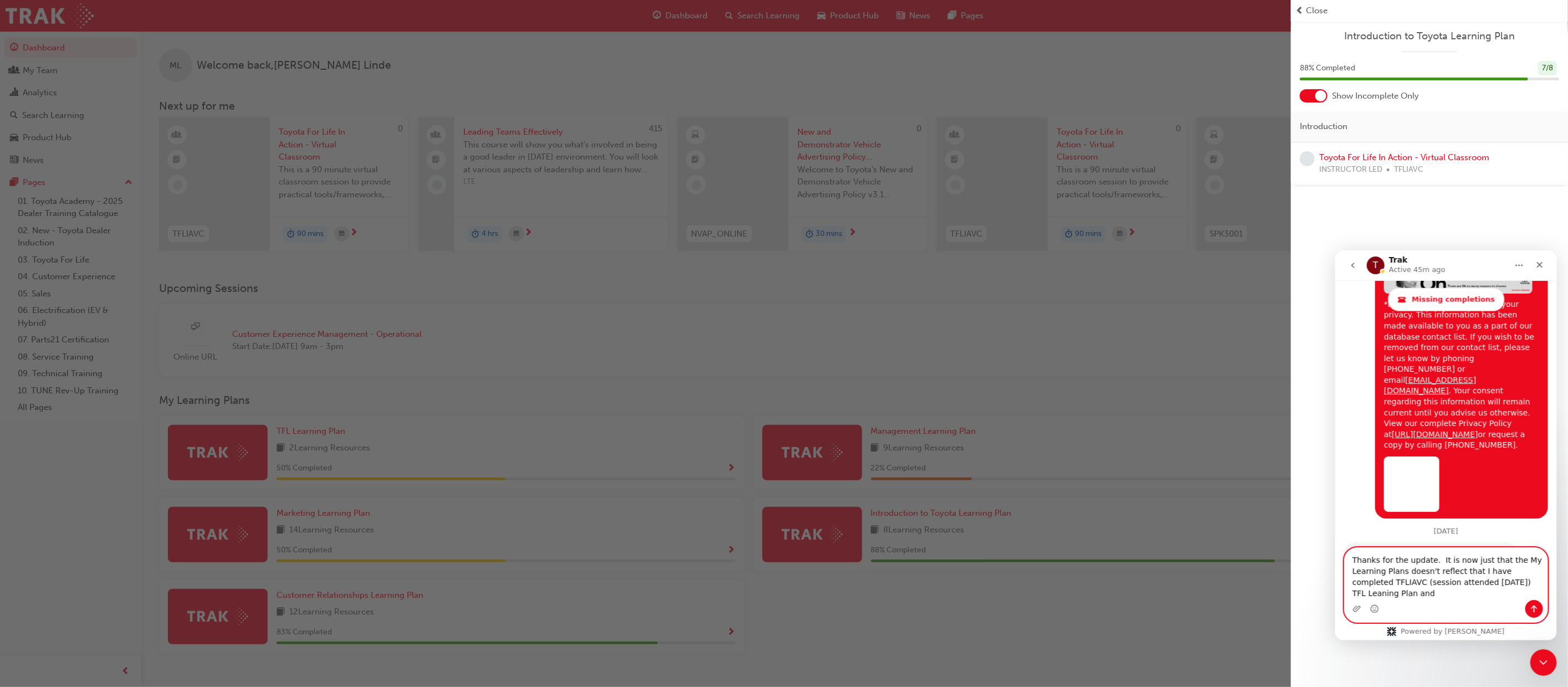
click at [1395, 590] on textarea "Thanks for the update. It is now just that the My Learning Plans doesn't reflec…" at bounding box center [1445, 573] width 203 height 52
click at [1051, 519] on div "button" at bounding box center [645, 343] width 1291 height 687
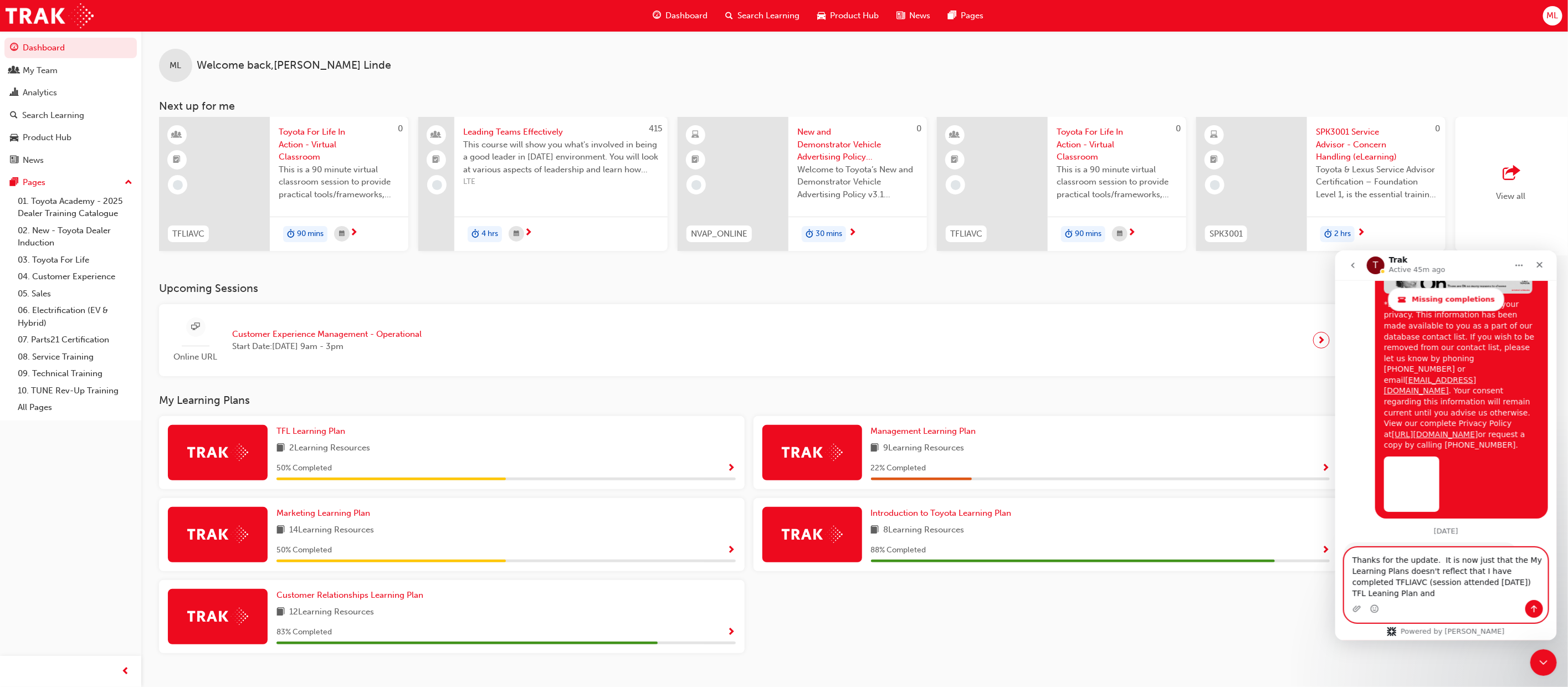
click at [1403, 594] on textarea "Thanks for the update. It is now just that the My Learning Plans doesn't reflec…" at bounding box center [1445, 573] width 203 height 52
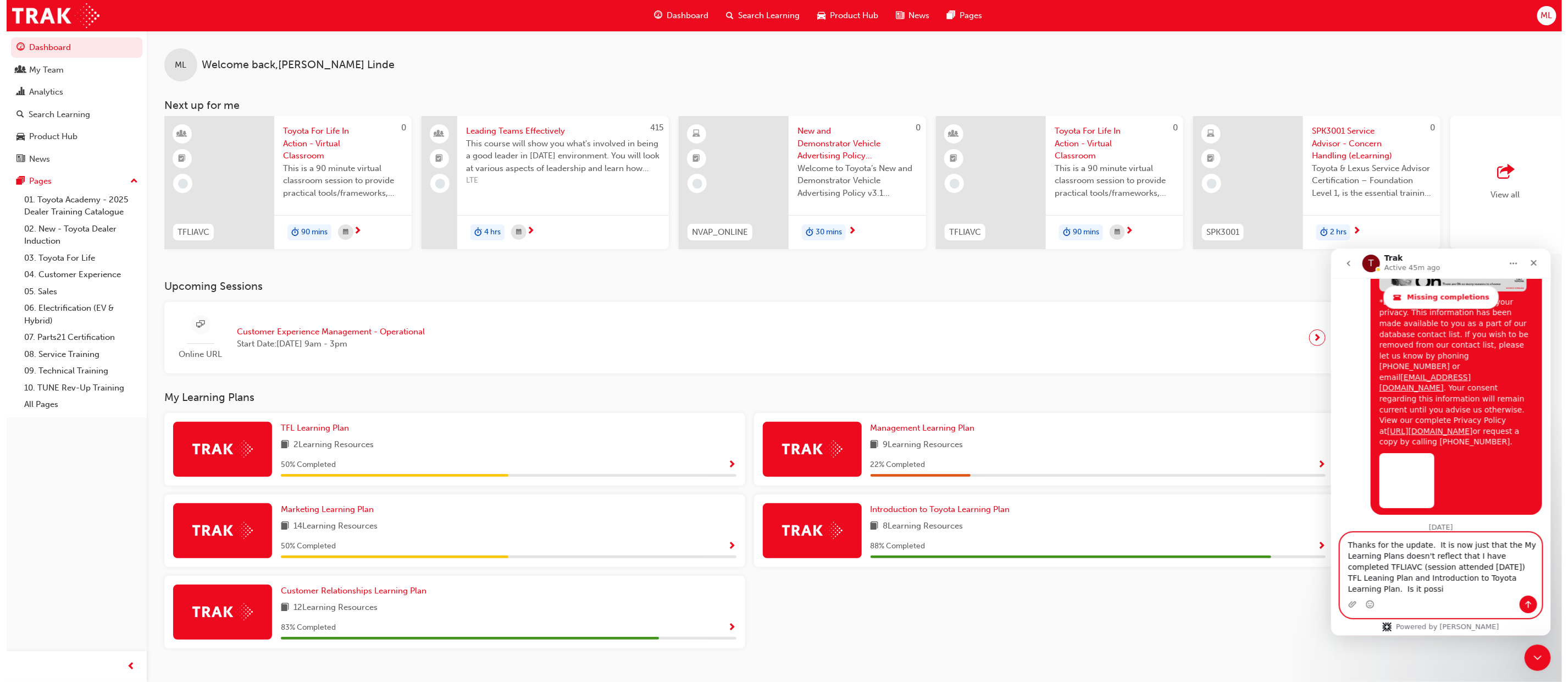
scroll to position [4646, 0]
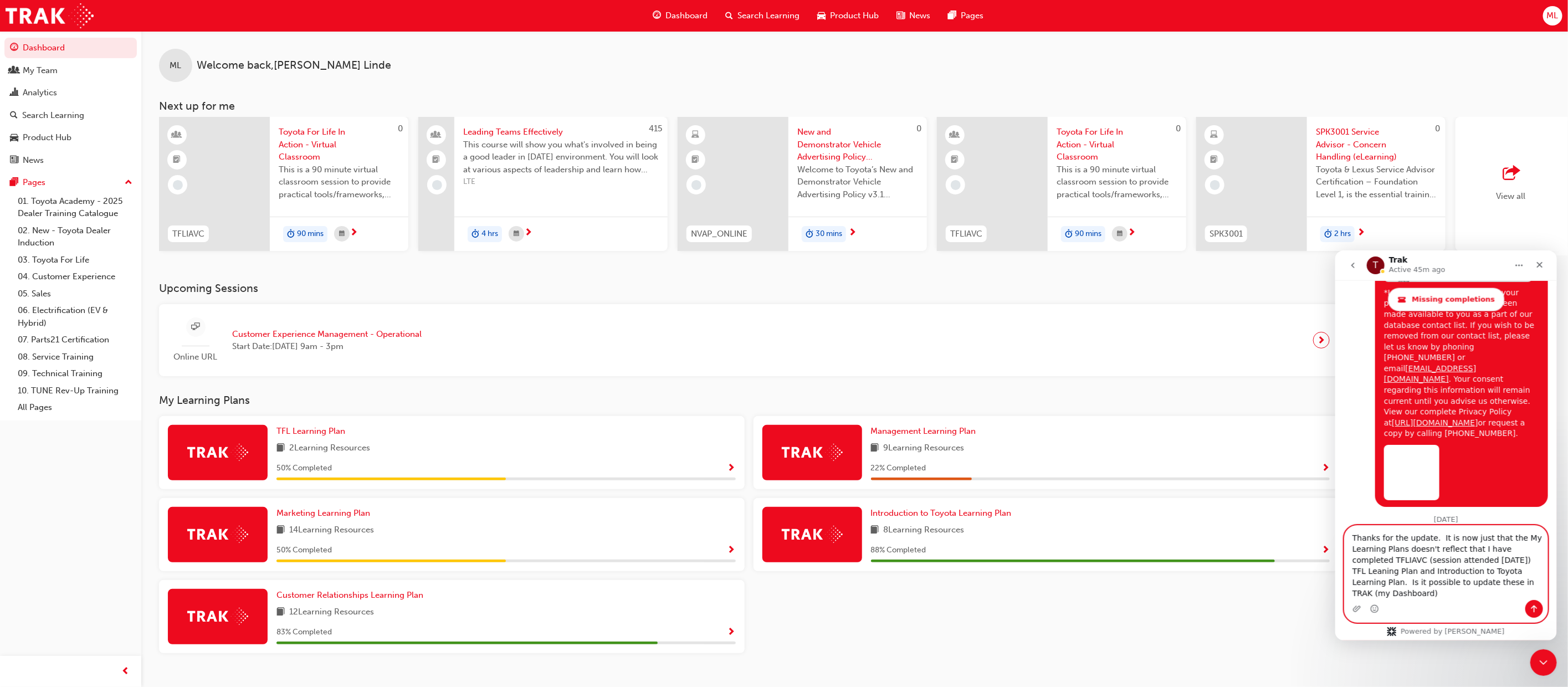
click at [1529, 592] on textarea "Thanks for the update. It is now just that the My Learning Plans doesn't reflec…" at bounding box center [1445, 562] width 203 height 75
click at [46, 72] on div "My Team" at bounding box center [40, 70] width 35 height 13
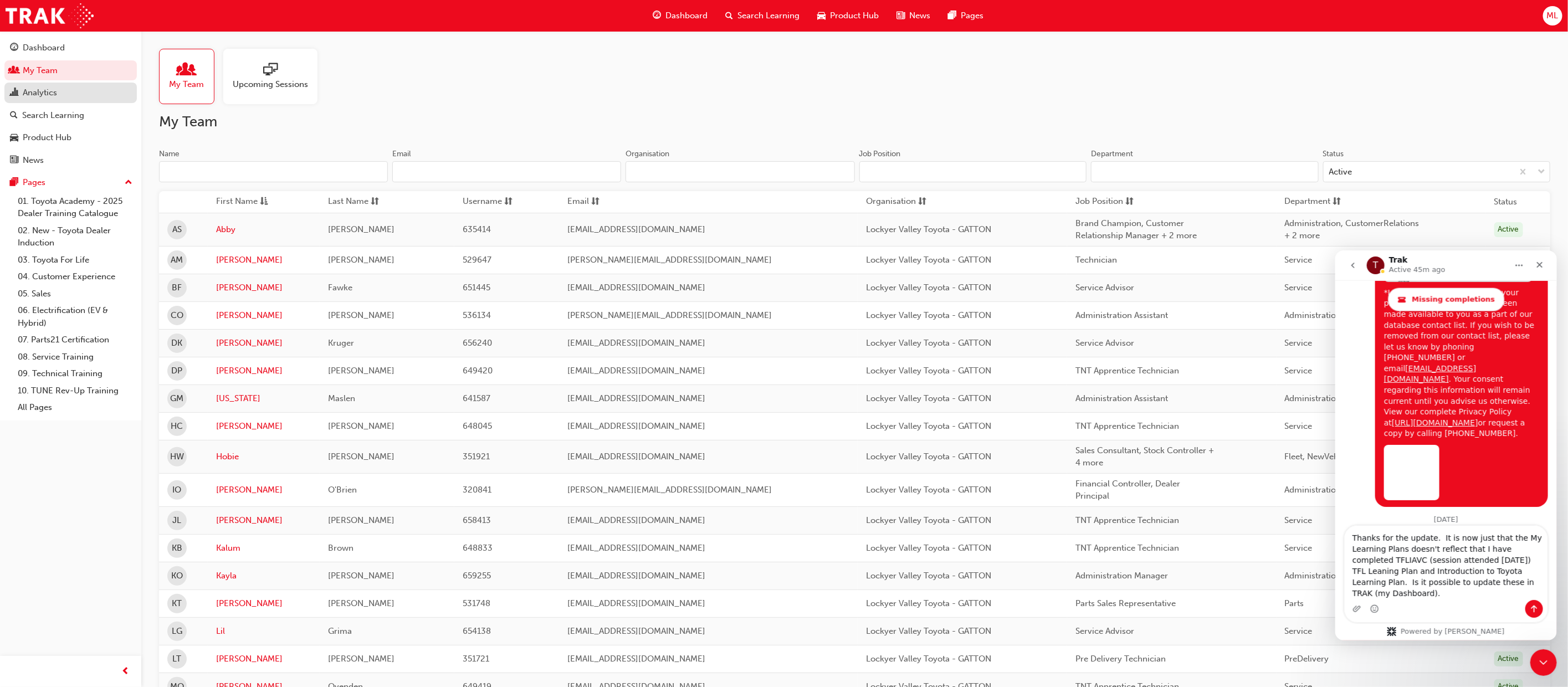
click at [43, 92] on div "Analytics" at bounding box center [40, 92] width 34 height 13
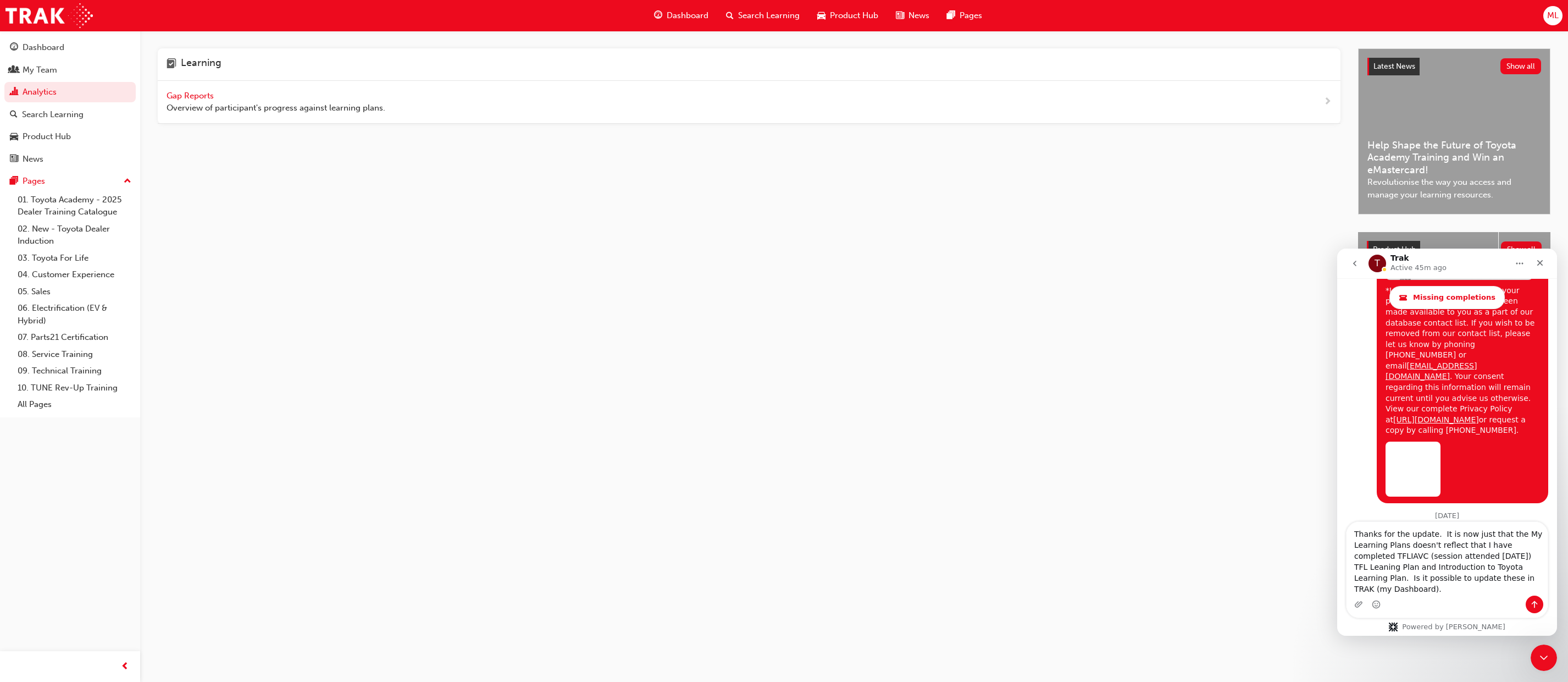
click at [201, 95] on span "Gap Reports" at bounding box center [191, 95] width 50 height 10
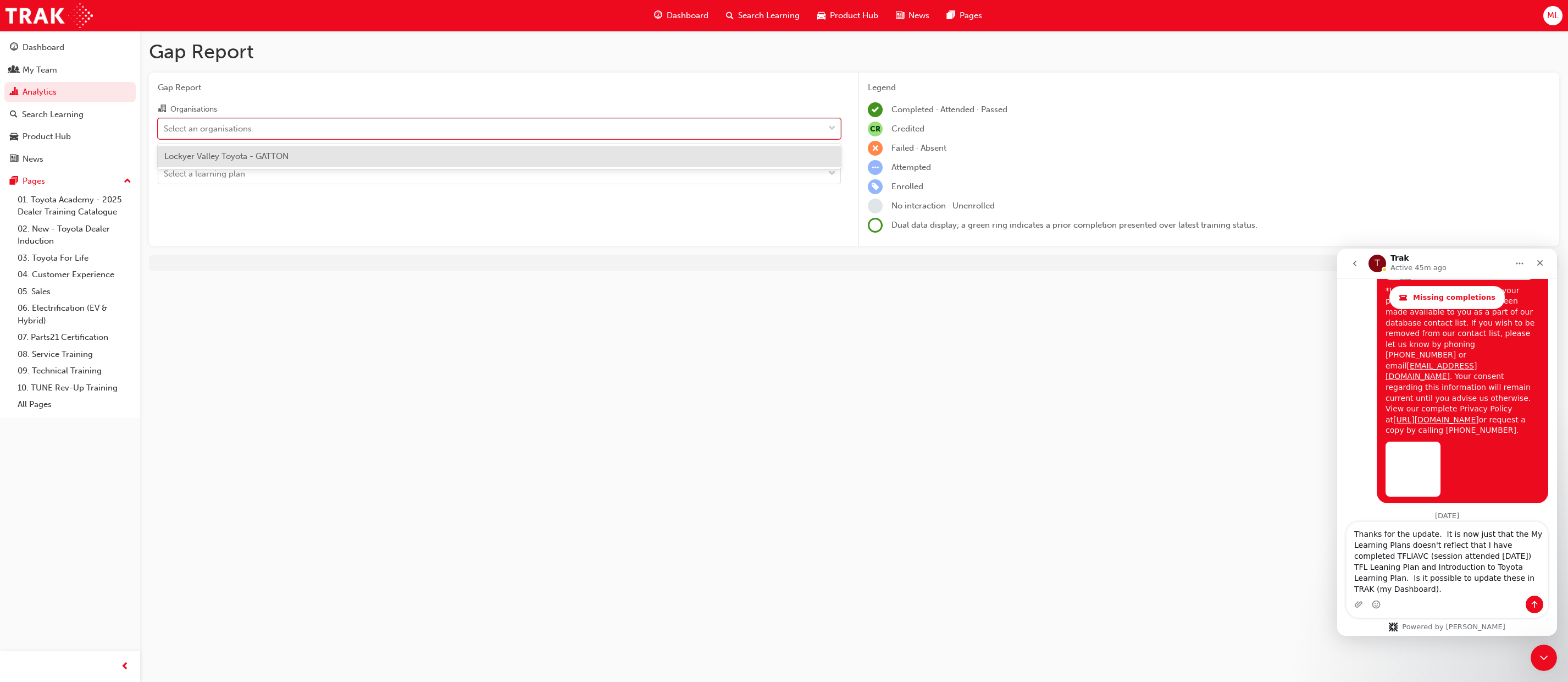
click at [834, 127] on span "down-icon" at bounding box center [831, 128] width 8 height 14
click at [165, 127] on input "Organisations option Lockyer Valley Toyota - GATTON focused, 1 of 1. 1 result a…" at bounding box center [164, 127] width 1 height 10
click at [373, 153] on div "Lockyer Valley Toyota - GATTON" at bounding box center [499, 156] width 683 height 22
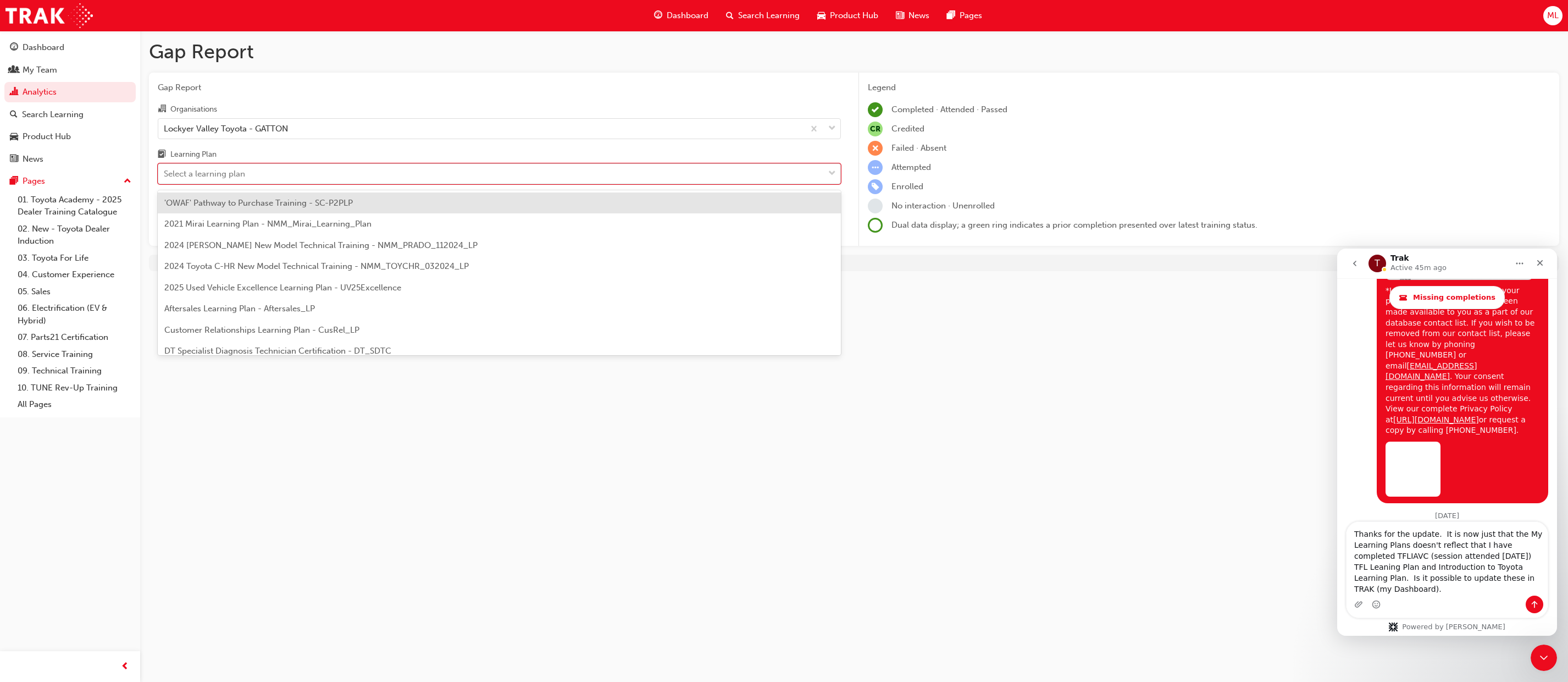
click at [351, 170] on div "Select a learning plan" at bounding box center [491, 174] width 665 height 19
click at [165, 170] on input "Learning Plan option 'OWAF' Pathway to Purchase Training - SC-P2PLP focused, 1 …" at bounding box center [164, 173] width 1 height 10
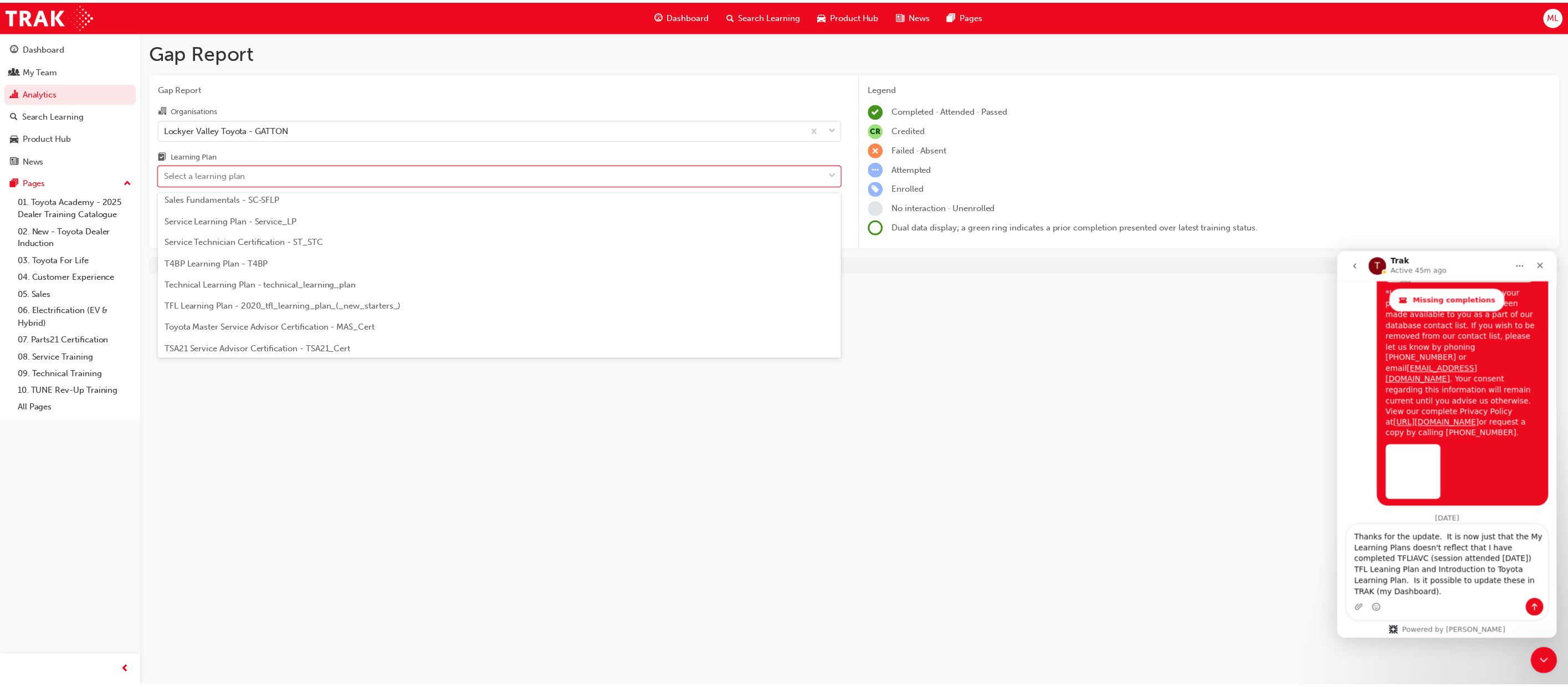
scroll to position [477, 0]
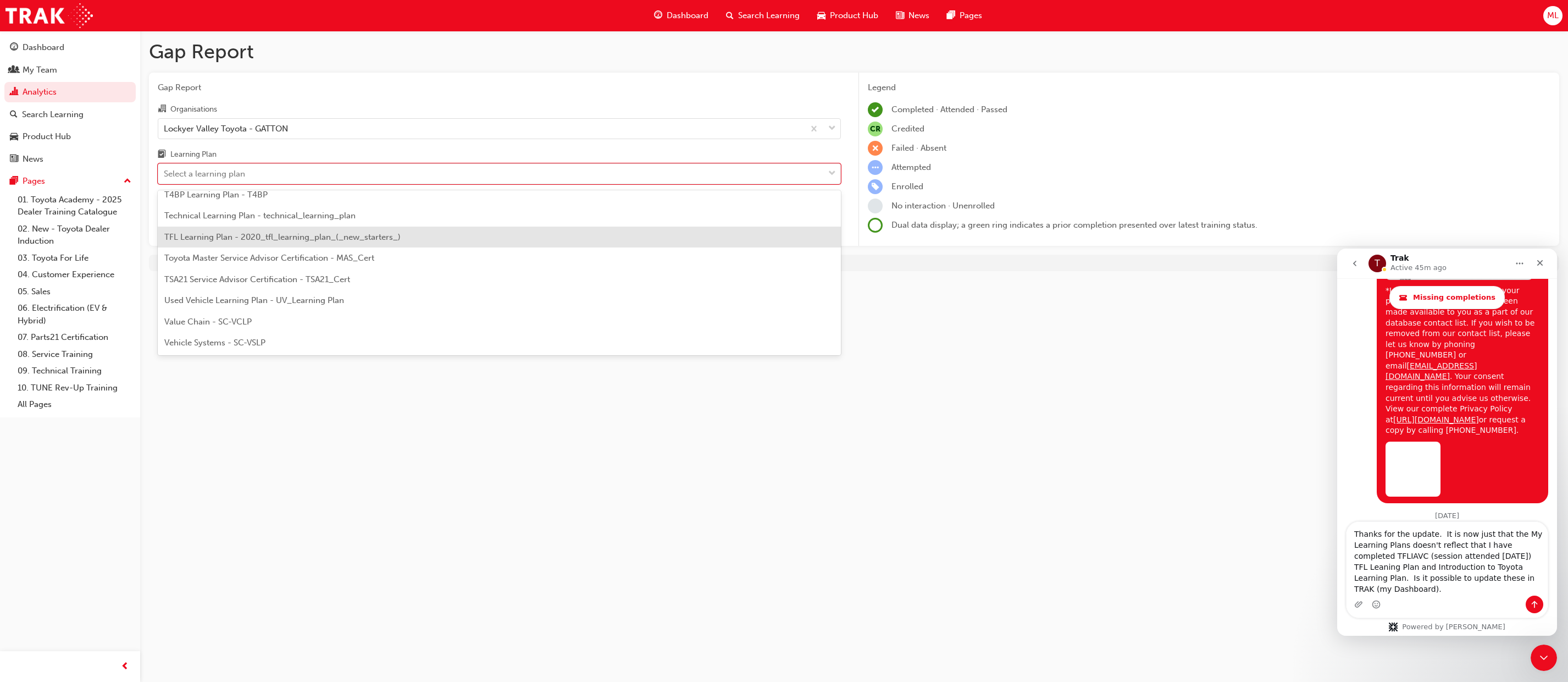
click at [252, 233] on span "TFL Learning Plan - 2020_tfl_learning_plan_(_new_starters_)" at bounding box center [282, 236] width 236 height 10
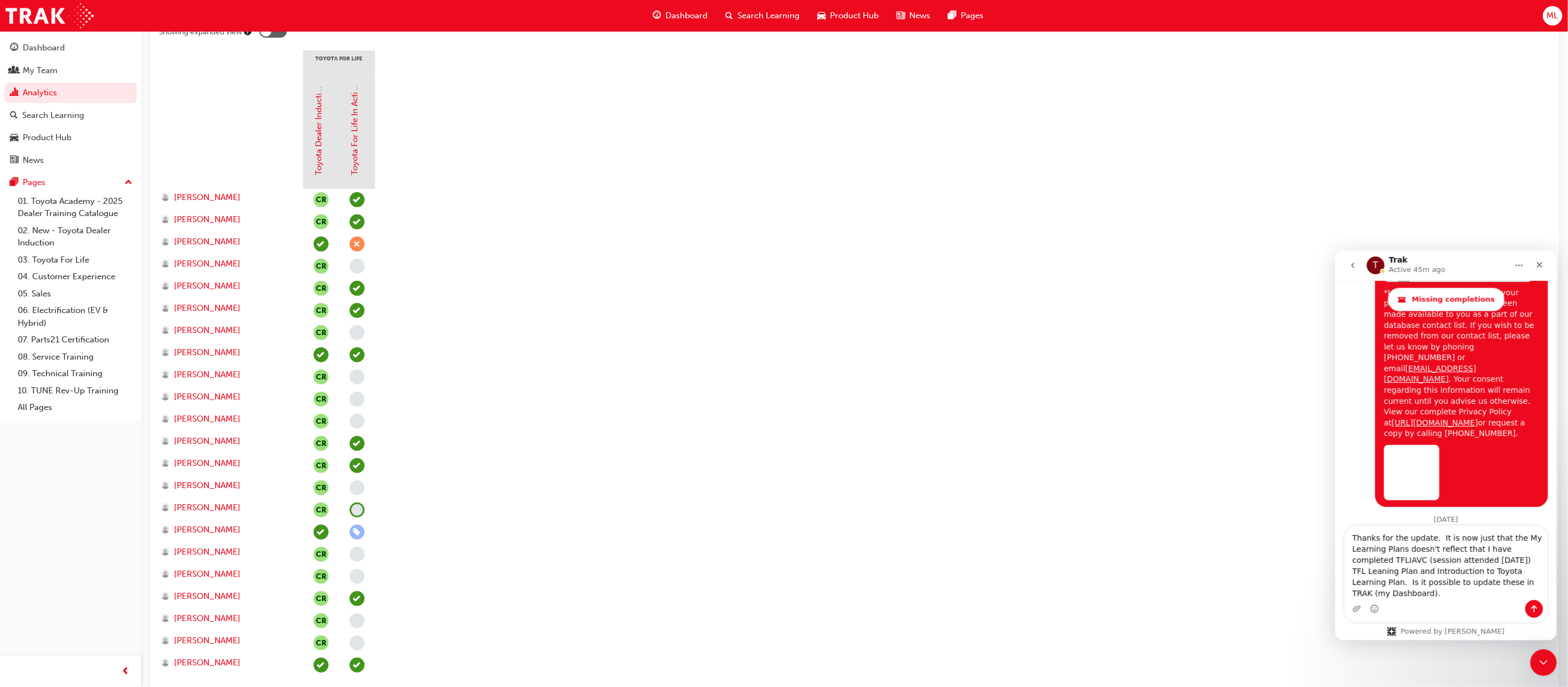
scroll to position [240, 0]
click at [1432, 546] on textarea "Thanks for the update. It is now just that the My Learning Plans doesn't reflec…" at bounding box center [1445, 562] width 203 height 75
click at [1432, 546] on textarea "Thanks for the update. The My Learning Plans doesn't reflect that I have comple…" at bounding box center [1445, 562] width 203 height 75
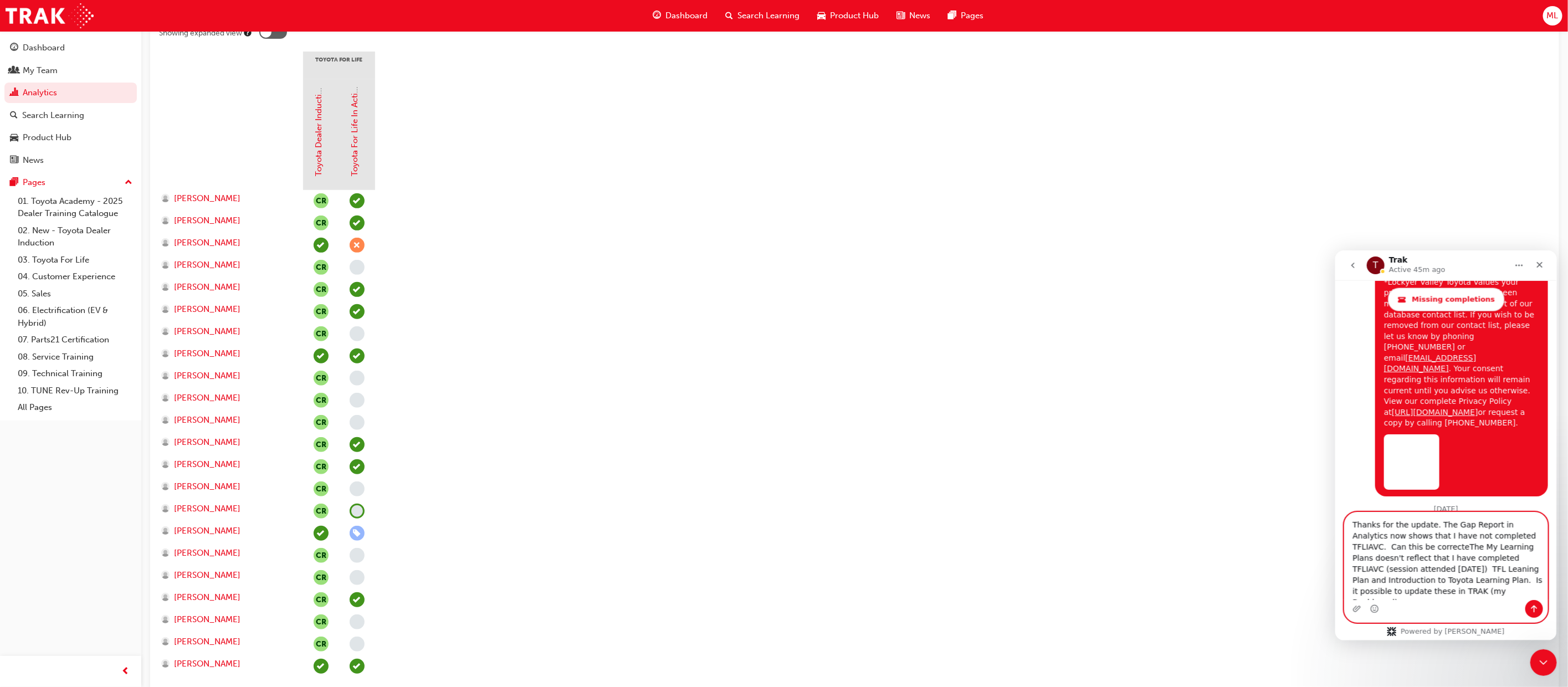
scroll to position [4702, 0]
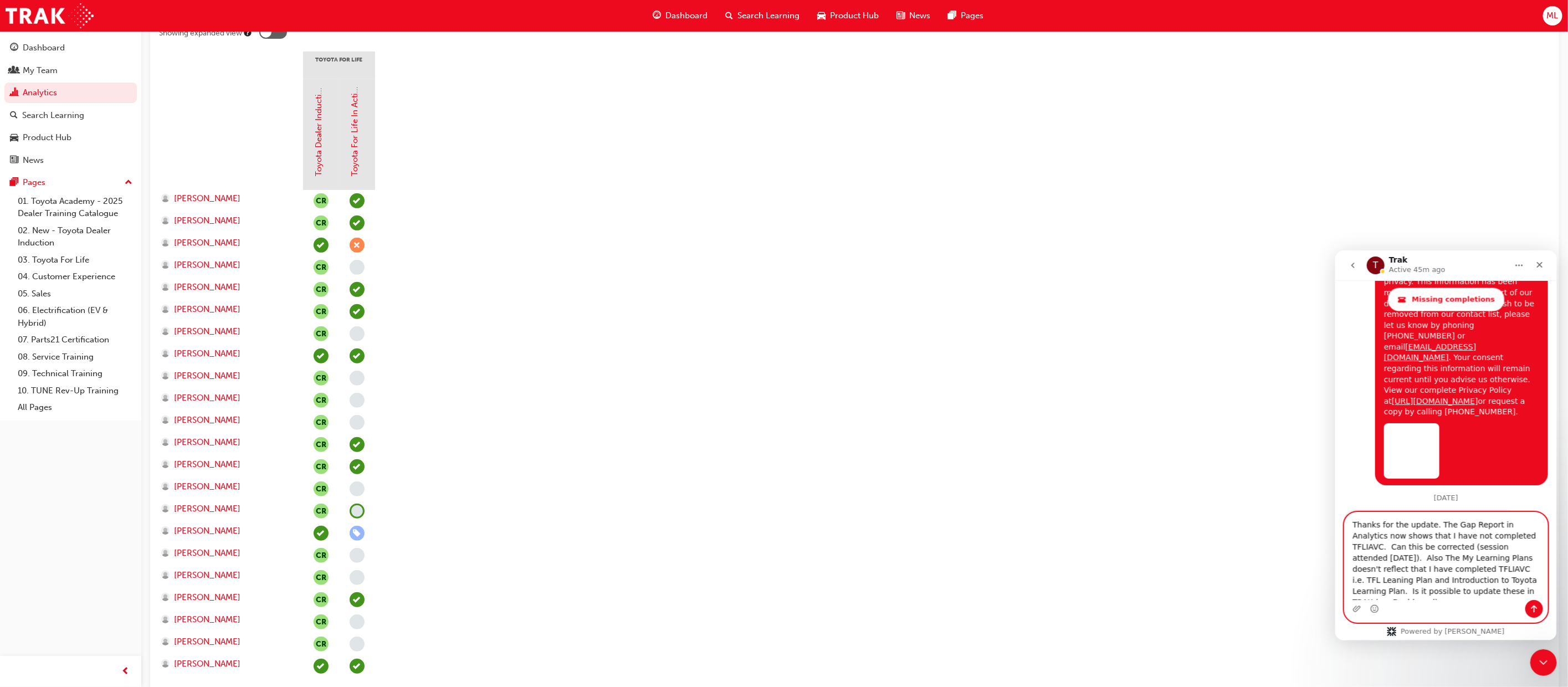
drag, startPoint x: 1521, startPoint y: 581, endPoint x: 1528, endPoint y: 581, distance: 7.0
click at [1528, 581] on textarea "Thanks for the update. The Gap Report in Analytics now shows that I have not co…" at bounding box center [1445, 555] width 203 height 88
type textarea "Thanks for the update. The Gap Report in Analytics now shows that I have not co…"
click at [1535, 607] on icon "Send a message…" at bounding box center [1534, 608] width 9 height 9
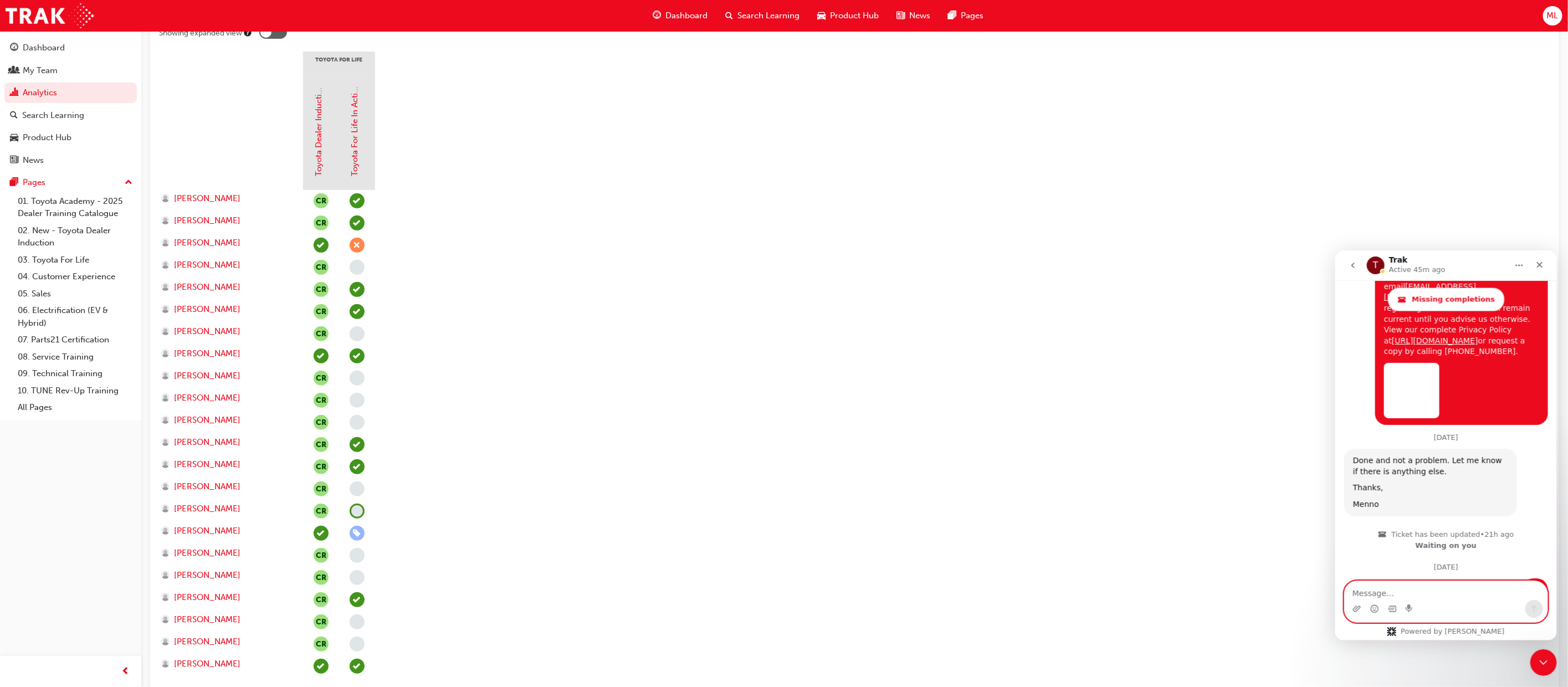
scroll to position [4767, 0]
